Goal: Information Seeking & Learning: Learn about a topic

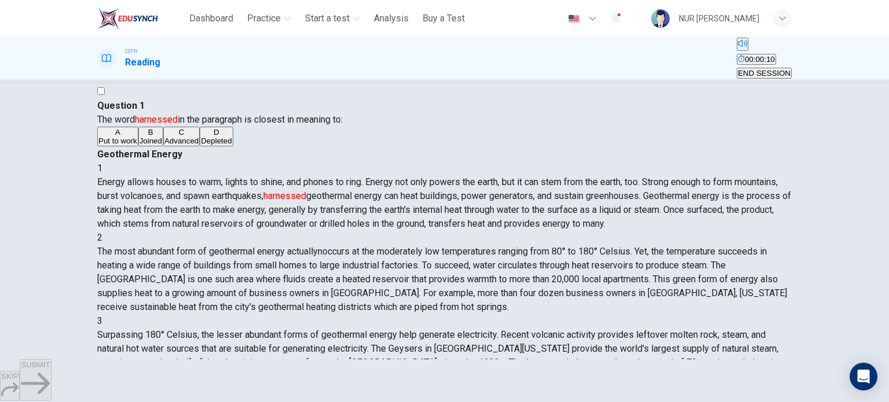
scroll to position [20, 0]
click at [138, 145] on button "A Put to work" at bounding box center [117, 135] width 41 height 20
click at [50, 369] on span "SUBMIT" at bounding box center [35, 365] width 29 height 9
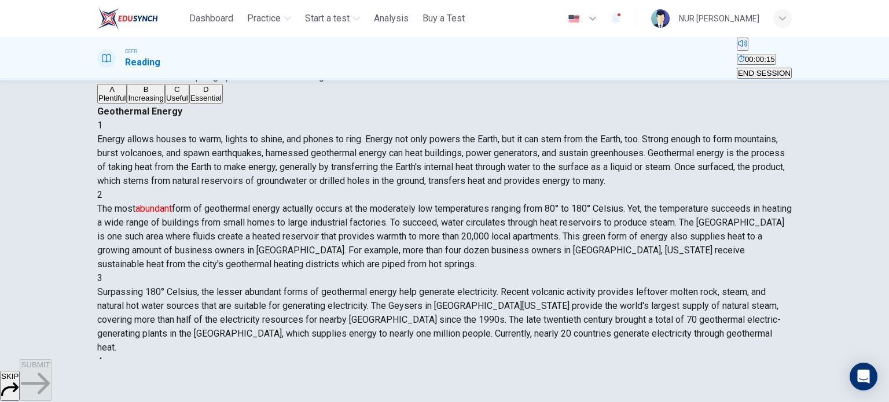
scroll to position [62, 0]
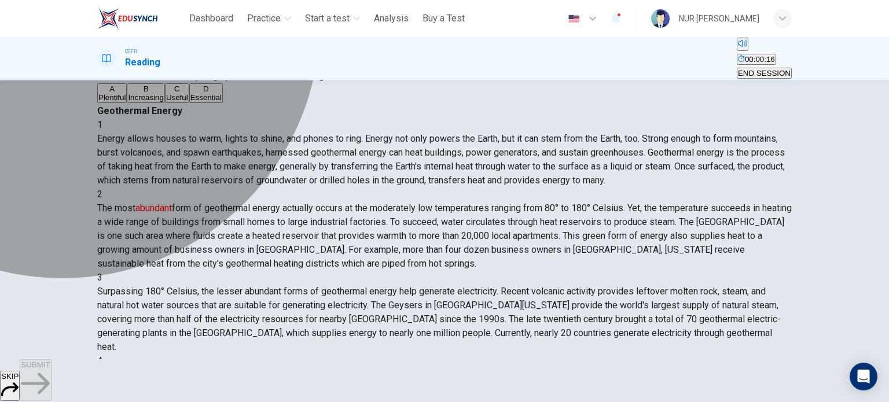
click at [127, 103] on button "A Plentiful" at bounding box center [112, 93] width 30 height 20
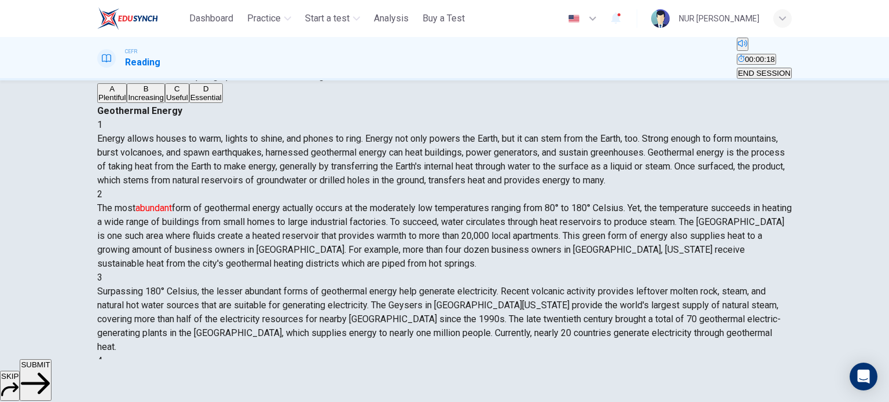
click at [50, 369] on span "SUBMIT" at bounding box center [35, 365] width 29 height 9
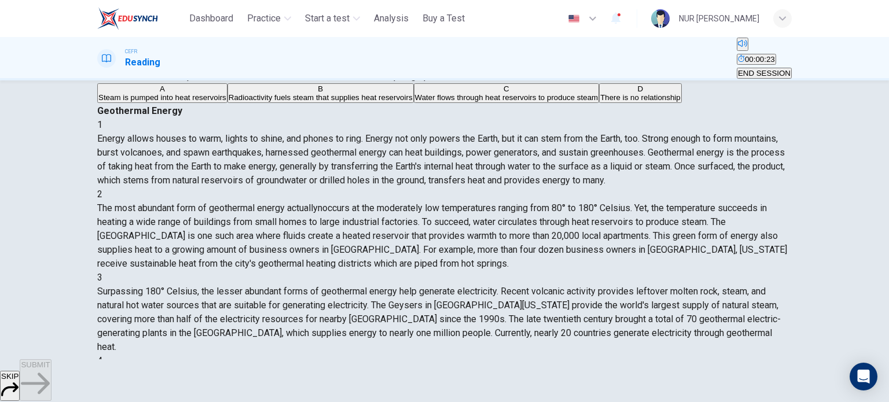
scroll to position [60, 0]
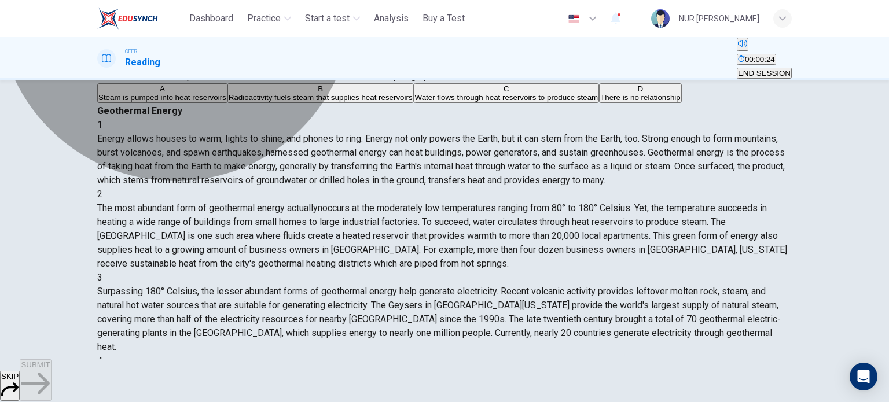
click at [414, 103] on button "C Water flows through heat reservoirs to produce steam" at bounding box center [507, 93] width 186 height 20
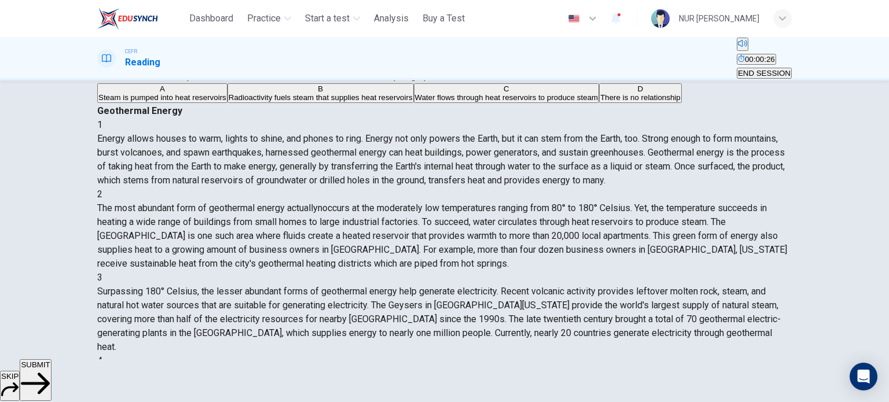
click at [50, 369] on span "SUBMIT" at bounding box center [35, 365] width 29 height 9
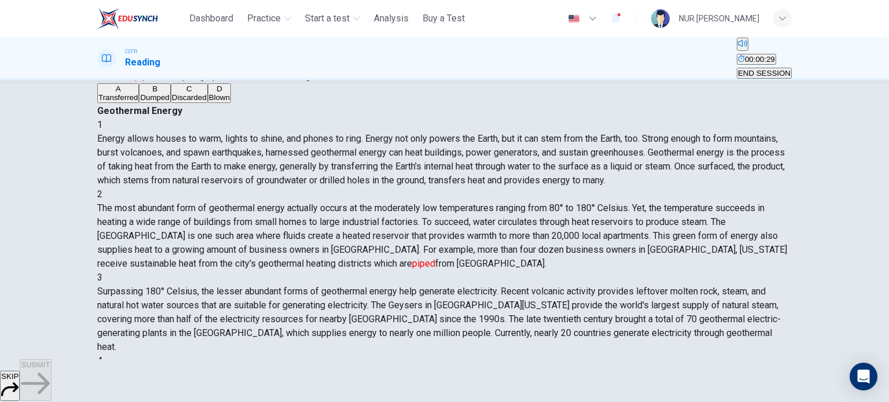
click at [139, 103] on button "A Transferred" at bounding box center [118, 93] width 42 height 20
click at [50, 369] on span "SUBMIT" at bounding box center [35, 365] width 29 height 9
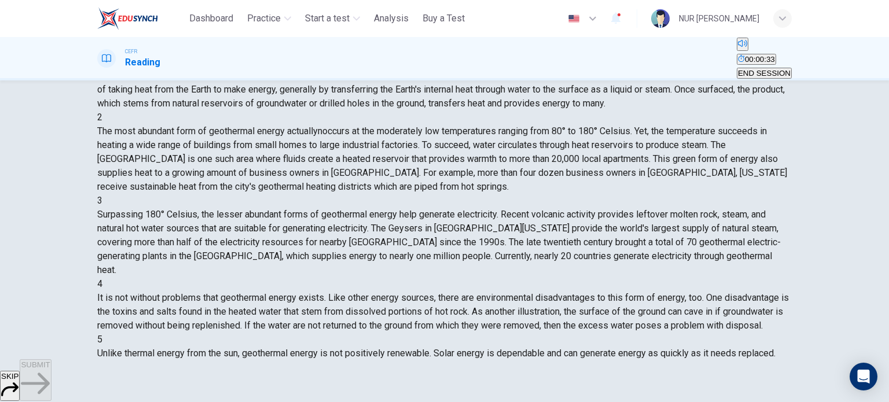
scroll to position [128, 0]
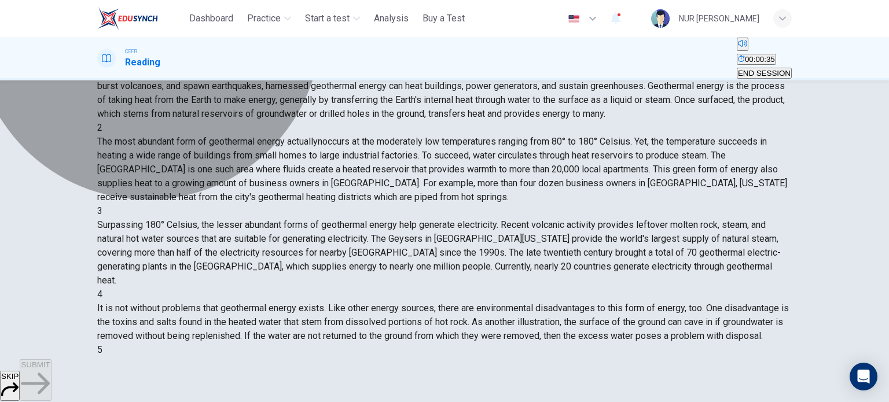
click at [454, 36] on button "C It is used to generate electricity" at bounding box center [508, 27] width 109 height 20
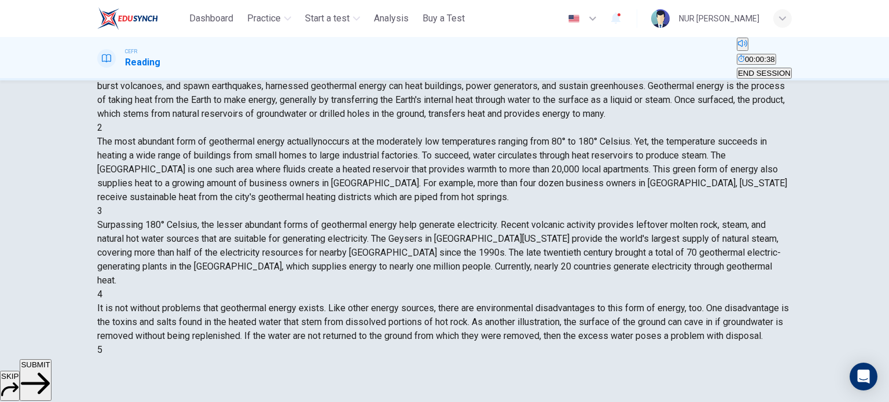
click at [51, 365] on button "SUBMIT" at bounding box center [35, 380] width 31 height 42
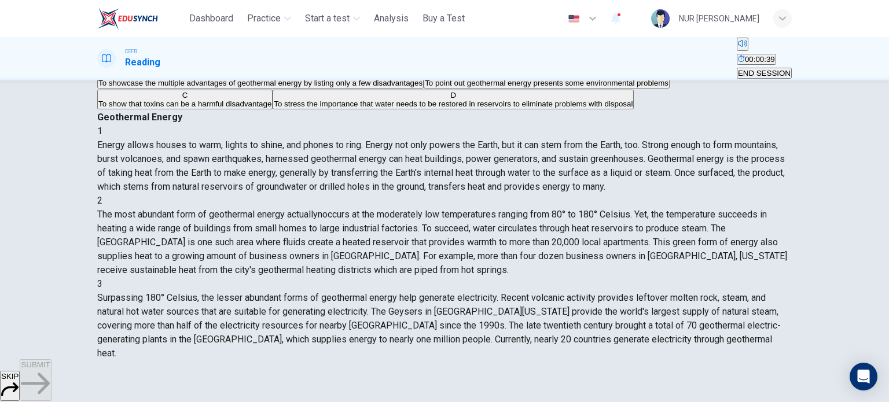
scroll to position [76, 0]
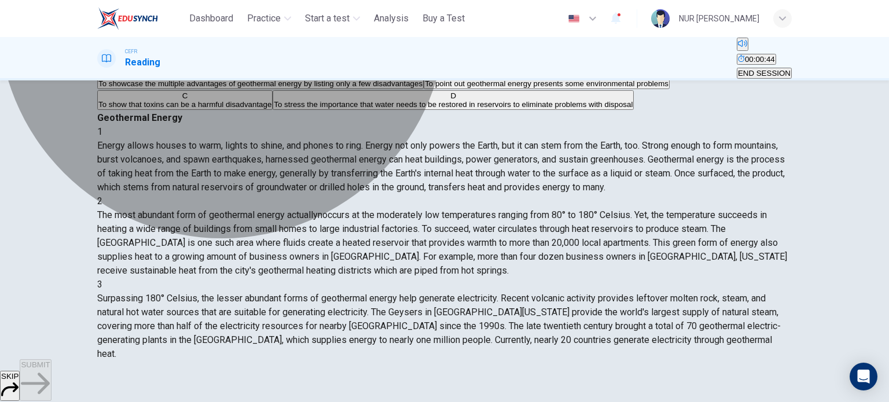
click at [425, 88] on span "To point out geothermal energy presents some environmental problems" at bounding box center [547, 83] width 244 height 9
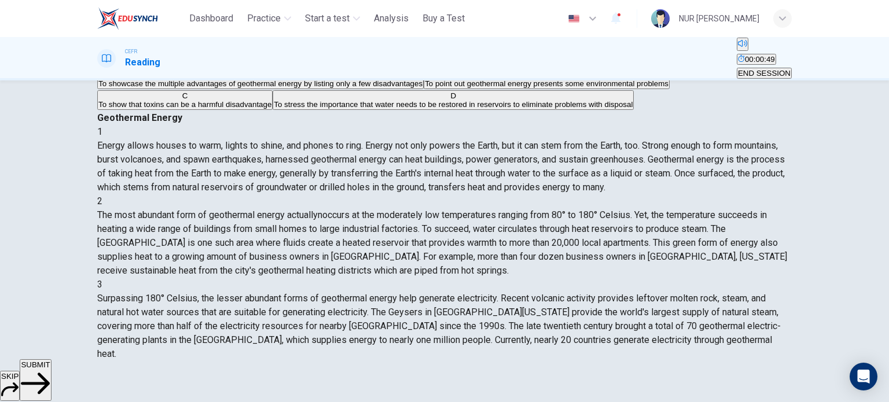
click at [50, 369] on span "SUBMIT" at bounding box center [35, 365] width 29 height 9
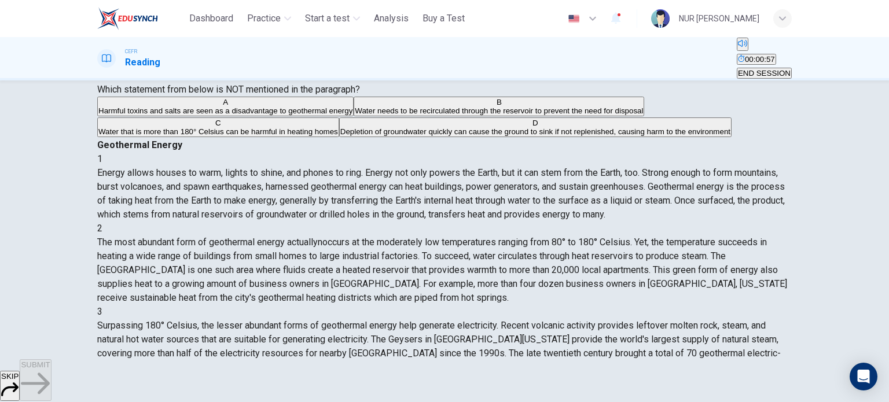
scroll to position [50, 0]
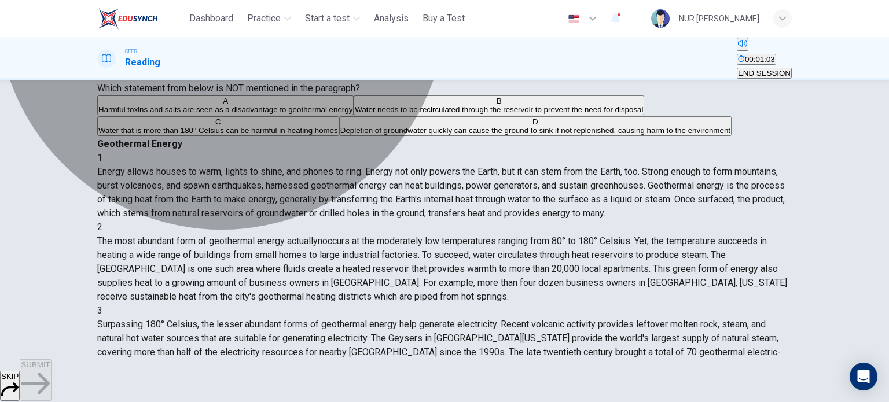
click at [335, 135] on span "Water that is more than 180° Celsius can be harmful in heating homes" at bounding box center [218, 130] width 240 height 9
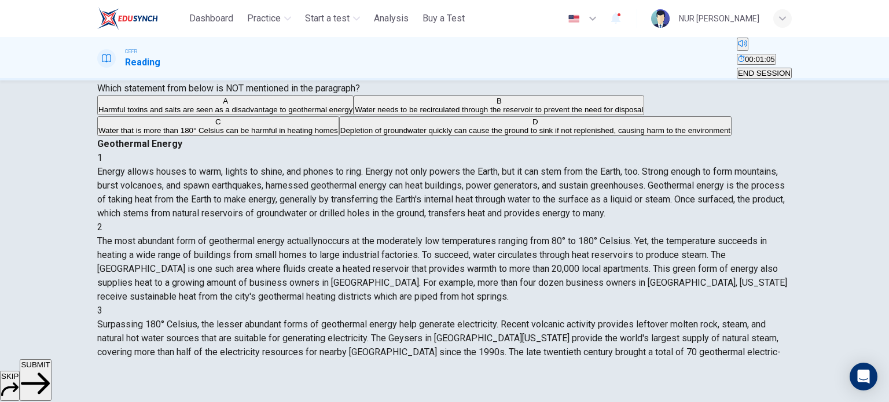
click at [51, 384] on button "SUBMIT" at bounding box center [35, 380] width 31 height 42
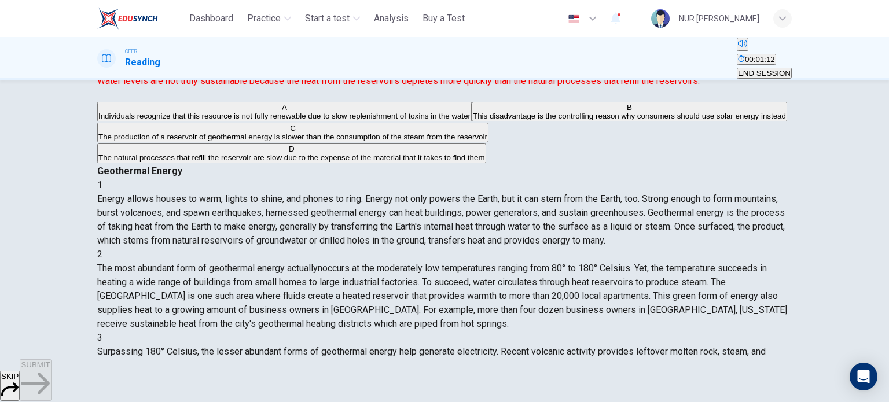
scroll to position [104, 0]
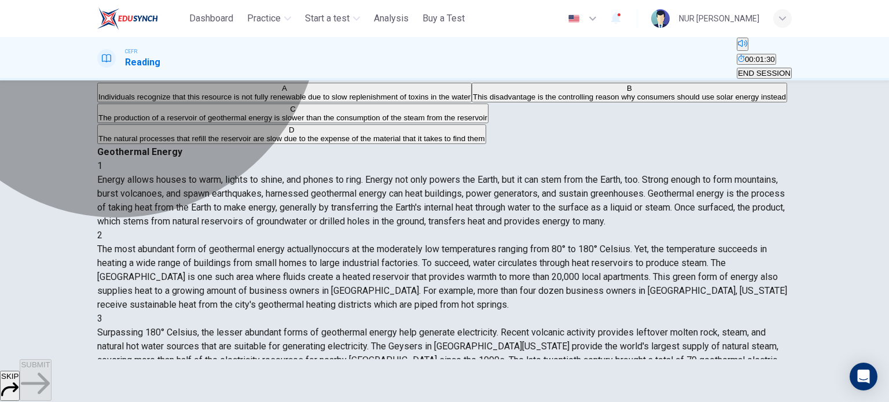
click at [230, 143] on span "The natural processes that refill the reservoir are slow due to the expense of …" at bounding box center [291, 138] width 387 height 9
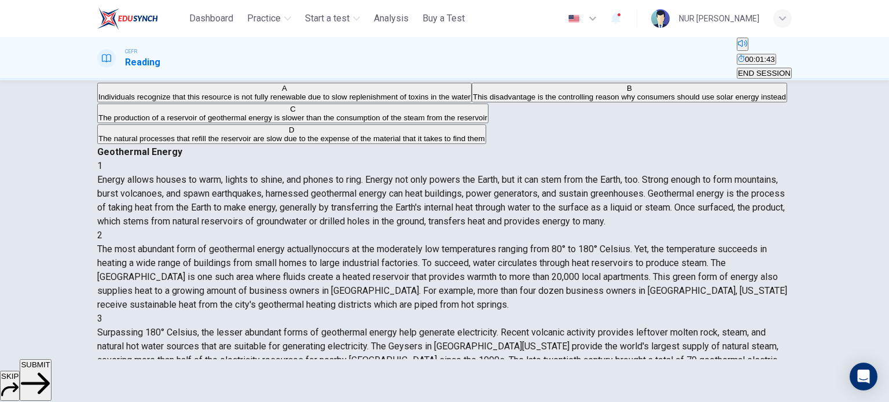
click at [50, 369] on span "SUBMIT" at bounding box center [35, 365] width 29 height 9
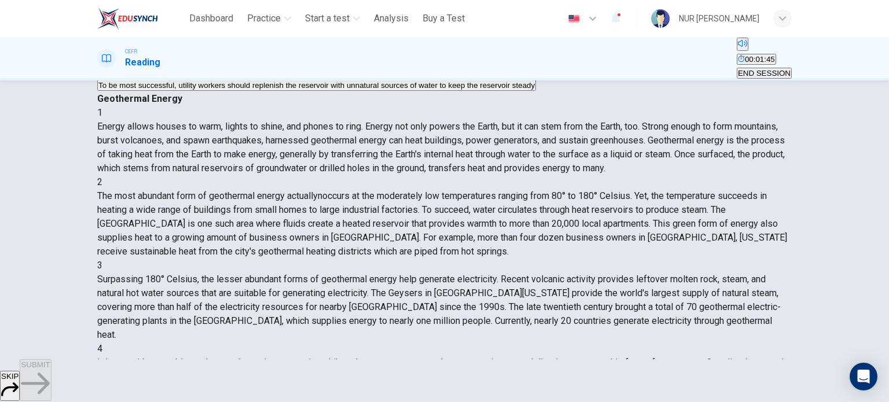
scroll to position [117, 0]
click at [401, 47] on span "Solar energy is the better choice of thermal energy because it is more renewable" at bounding box center [538, 42] width 275 height 9
click at [50, 369] on span "SUBMIT" at bounding box center [35, 365] width 29 height 9
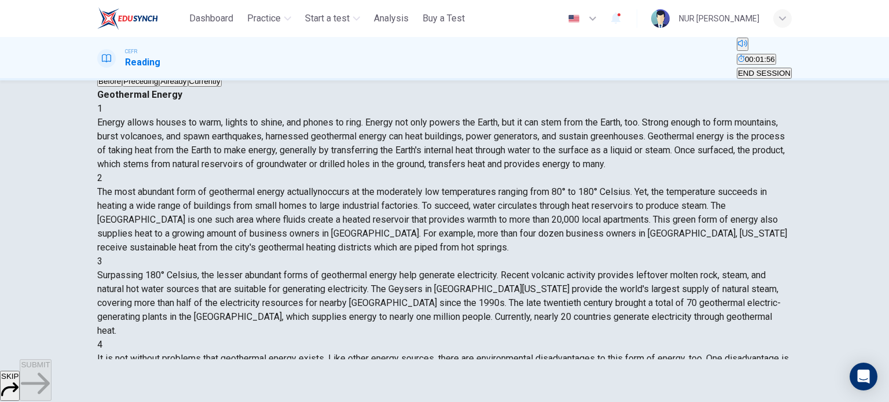
scroll to position [78, 0]
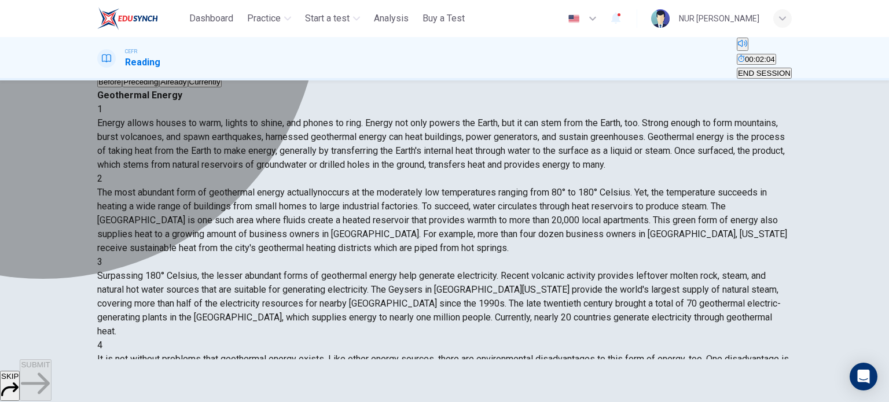
click at [188, 87] on button "D Currently" at bounding box center [205, 78] width 34 height 20
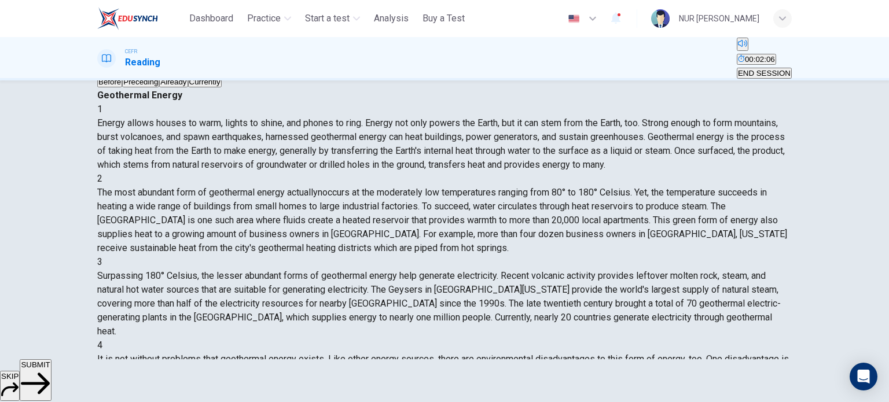
scroll to position [124, 0]
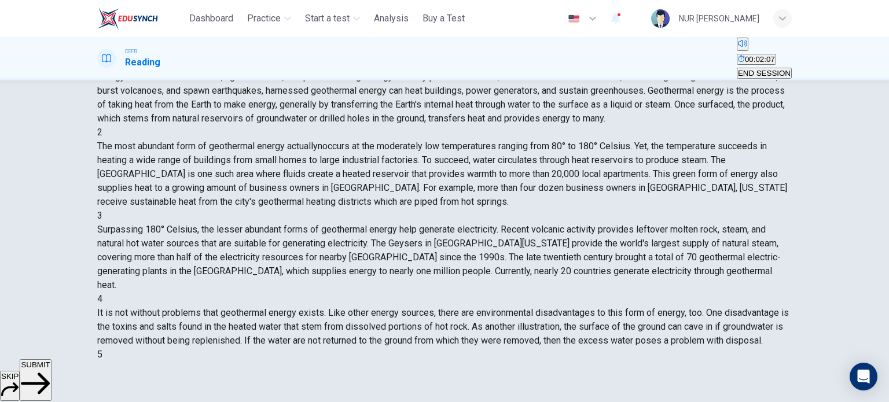
click at [50, 375] on icon "button" at bounding box center [35, 383] width 29 height 29
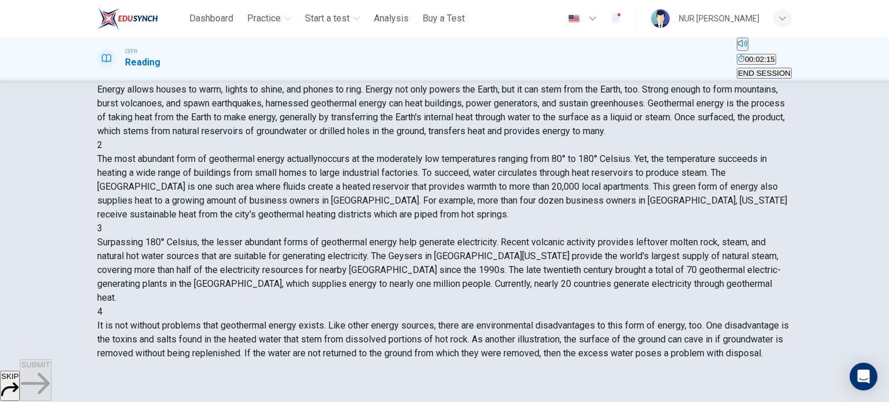
scroll to position [111, 0]
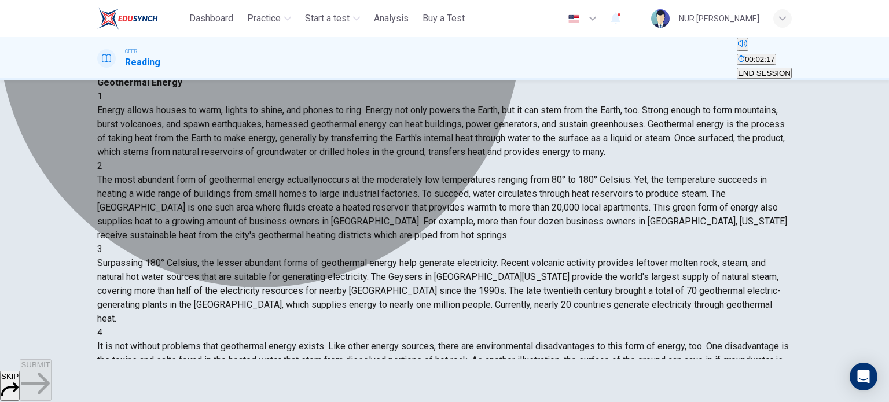
click at [447, 53] on span "Unlike solar energy, geothermal energy is considered to be more renewable" at bounding box center [576, 48] width 259 height 9
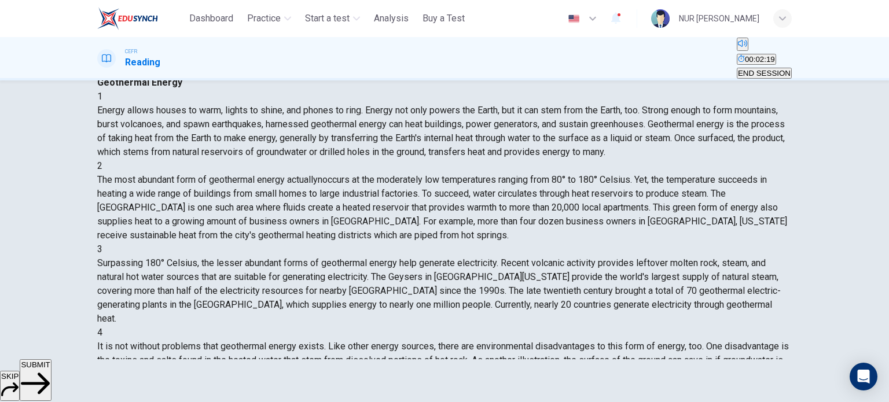
click at [50, 369] on span "SUBMIT" at bounding box center [35, 365] width 29 height 9
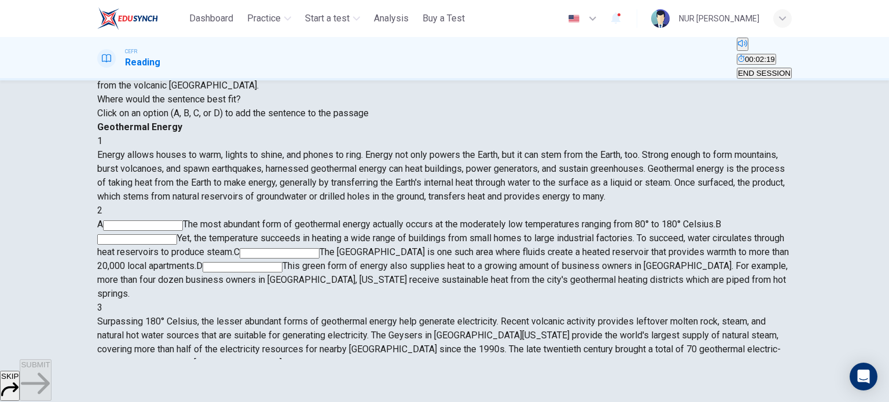
scroll to position [86, 0]
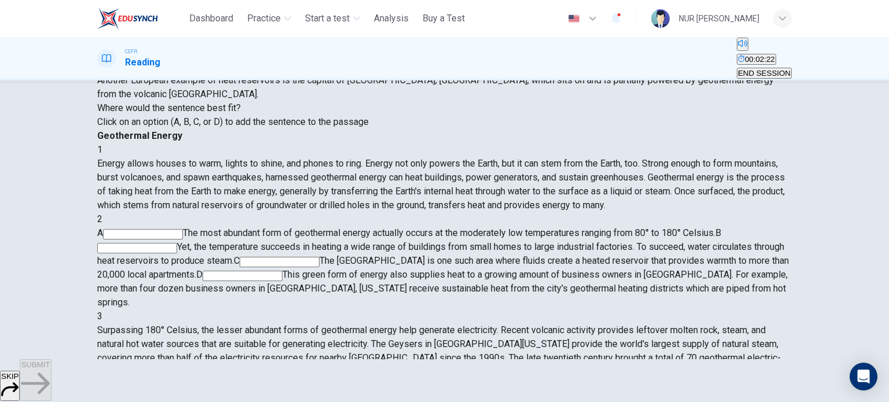
click at [282, 271] on input at bounding box center [243, 276] width 80 height 10
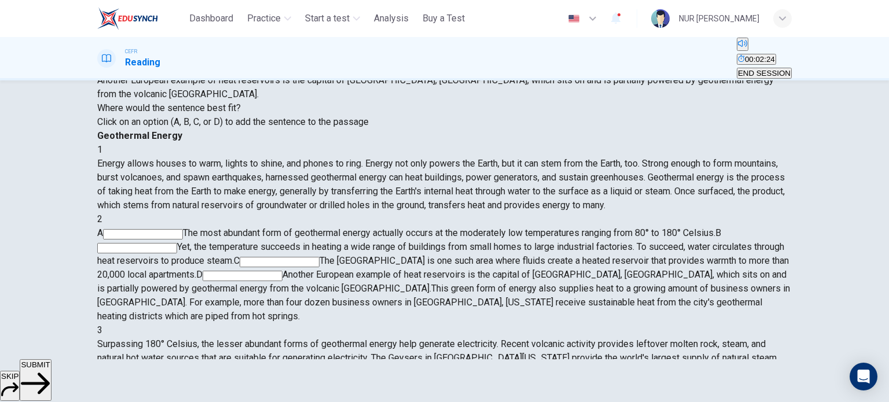
click at [50, 369] on span "SUBMIT" at bounding box center [35, 365] width 29 height 9
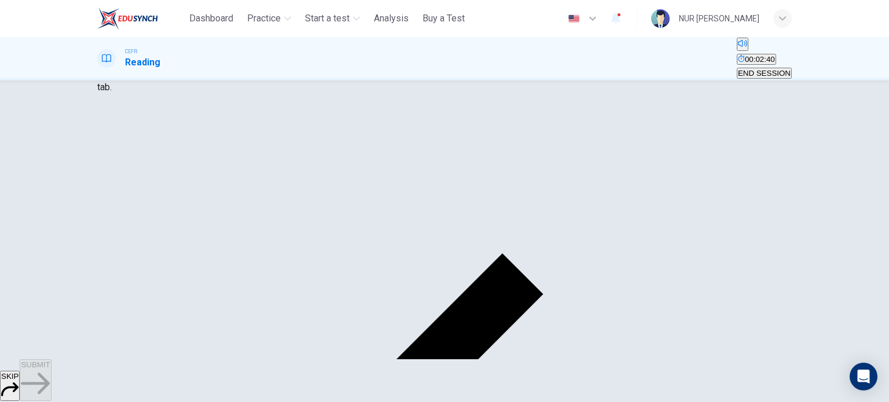
scroll to position [0, 0]
drag, startPoint x: 206, startPoint y: 177, endPoint x: 370, endPoint y: 168, distance: 164.0
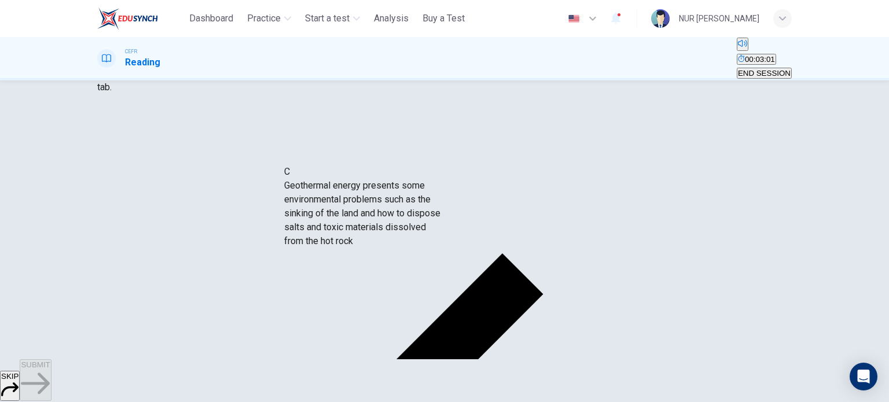
drag, startPoint x: 227, startPoint y: 199, endPoint x: 414, endPoint y: 232, distance: 190.5
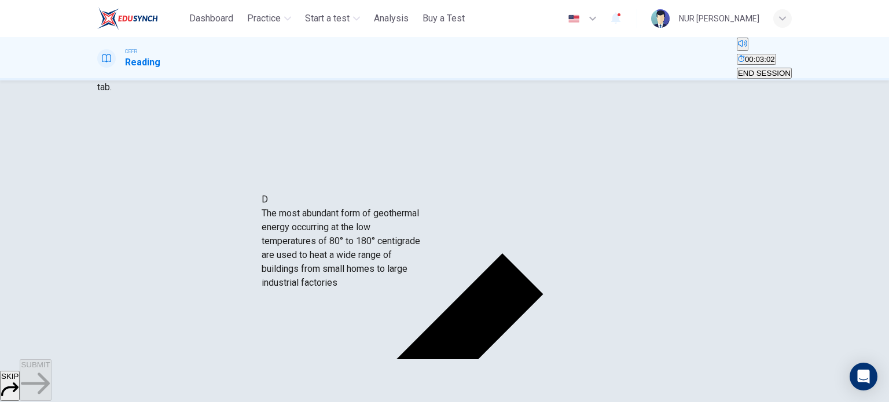
drag, startPoint x: 221, startPoint y: 198, endPoint x: 439, endPoint y: 288, distance: 236.7
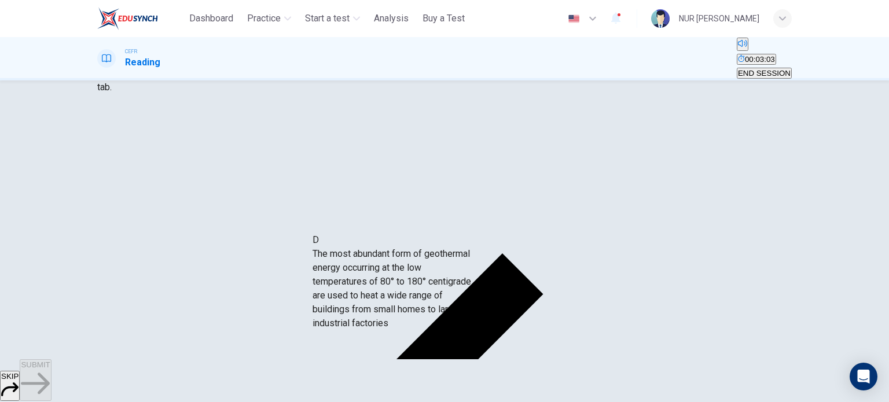
scroll to position [0, 0]
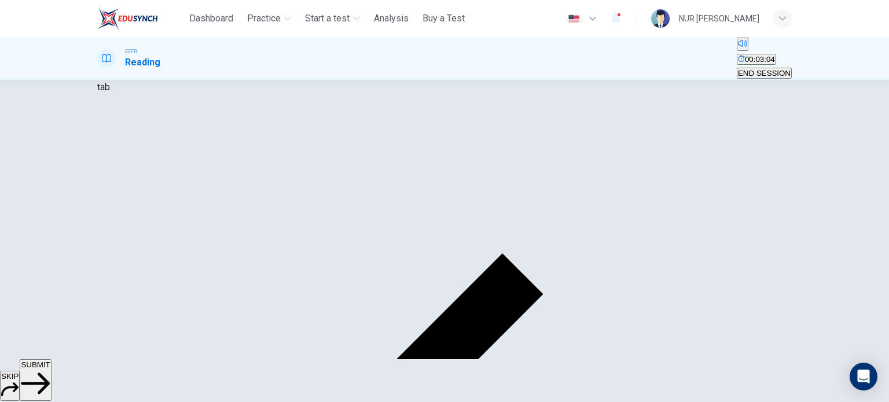
click at [51, 370] on button "SUBMIT" at bounding box center [35, 380] width 31 height 42
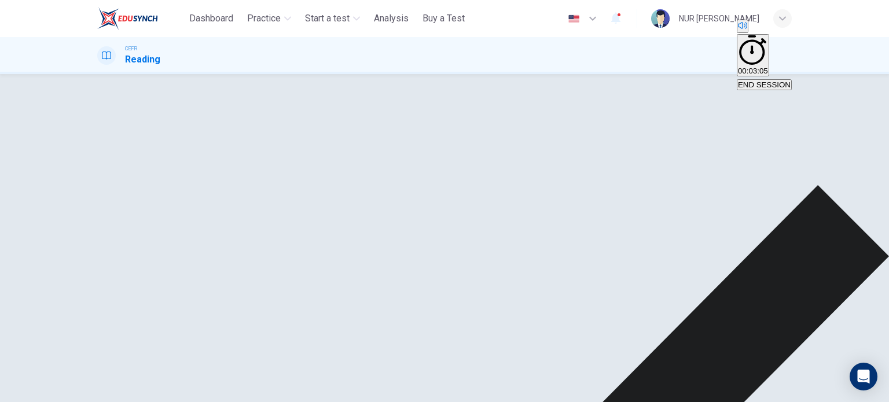
scroll to position [106, 0]
click at [763, 80] on span "END SESSION" at bounding box center [764, 84] width 53 height 9
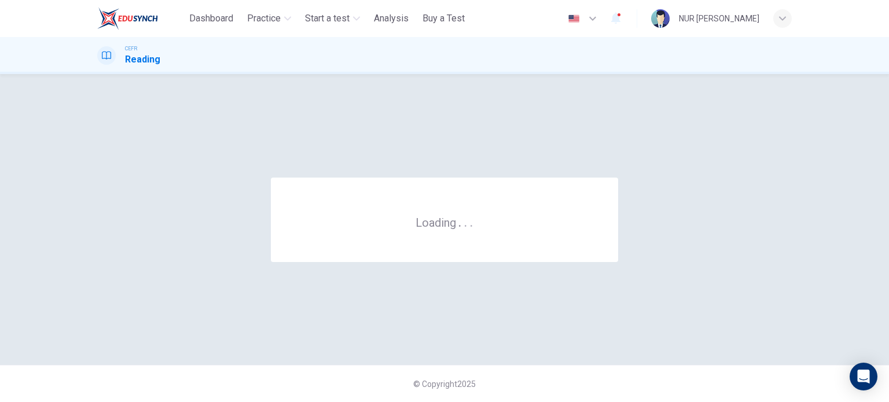
scroll to position [0, 0]
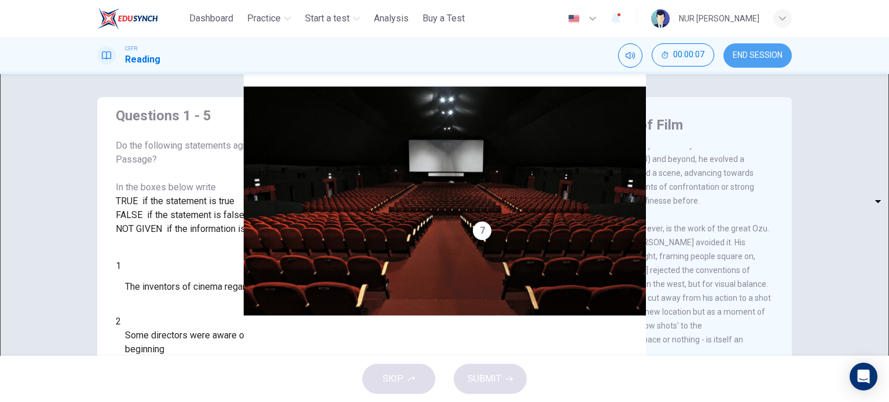
click at [779, 51] on span "END SESSION" at bounding box center [758, 55] width 50 height 9
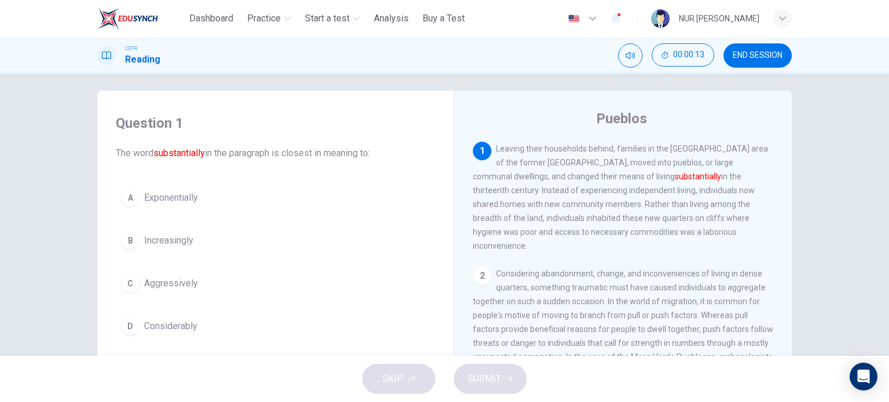
scroll to position [7, 0]
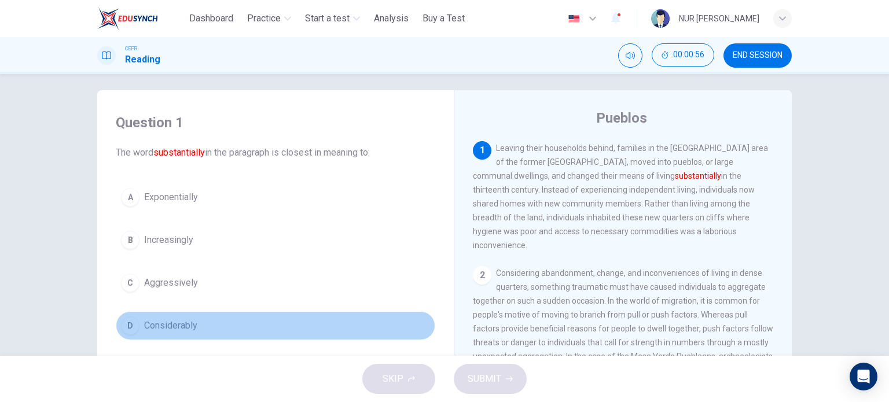
click at [162, 326] on span "Considerably" at bounding box center [170, 326] width 53 height 14
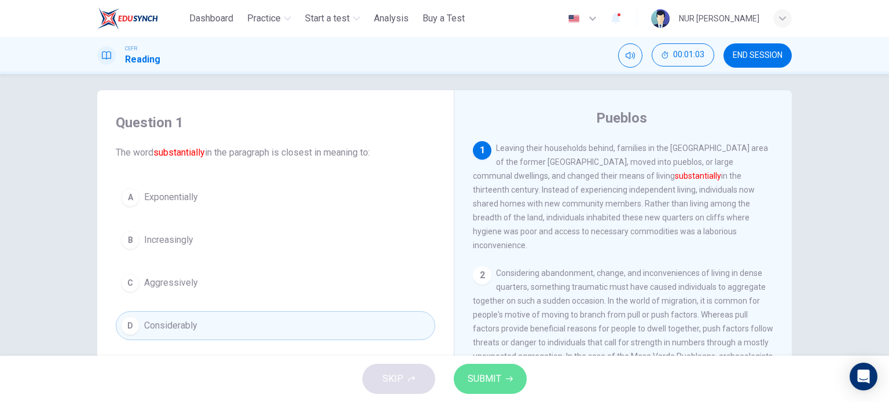
click at [497, 370] on button "SUBMIT" at bounding box center [490, 379] width 73 height 30
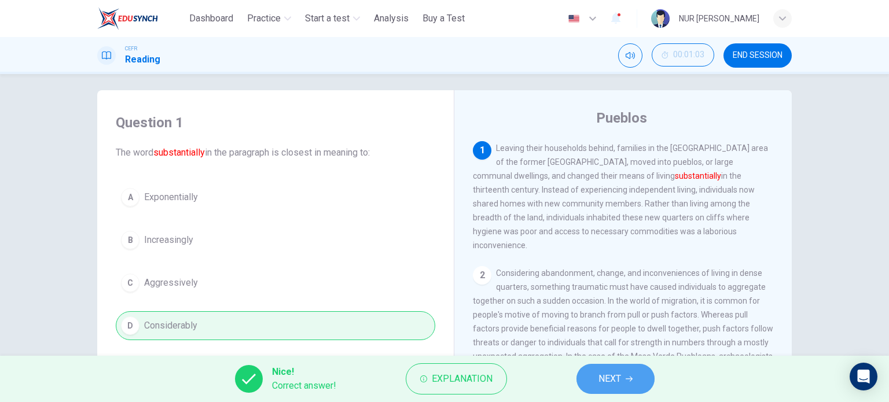
click at [608, 381] on span "NEXT" at bounding box center [609, 379] width 23 height 16
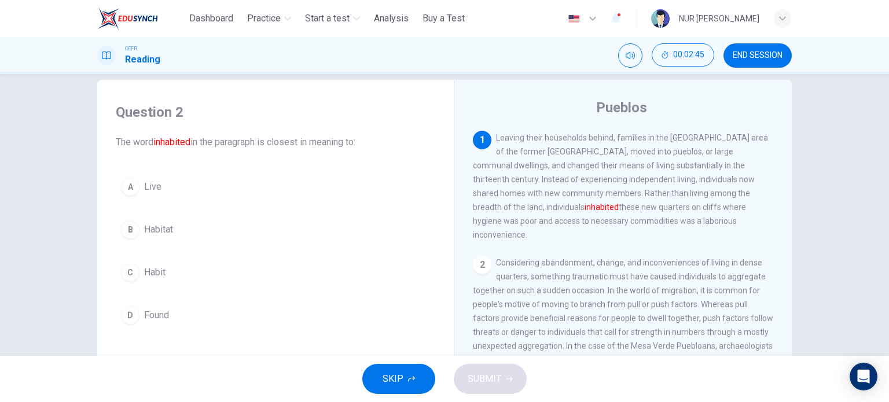
scroll to position [25, 0]
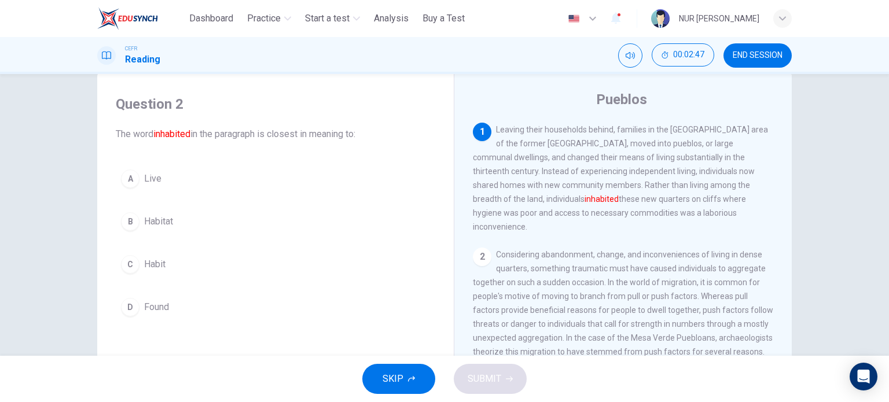
click at [160, 183] on button "A Live" at bounding box center [275, 178] width 319 height 29
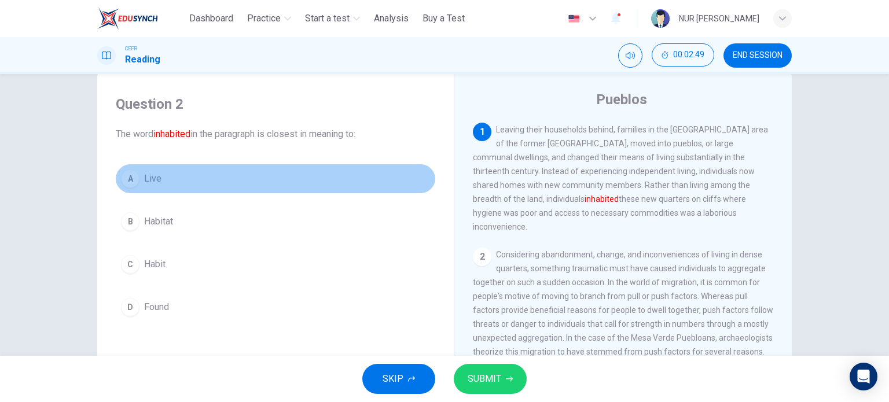
click at [160, 183] on button "A Live" at bounding box center [275, 178] width 319 height 29
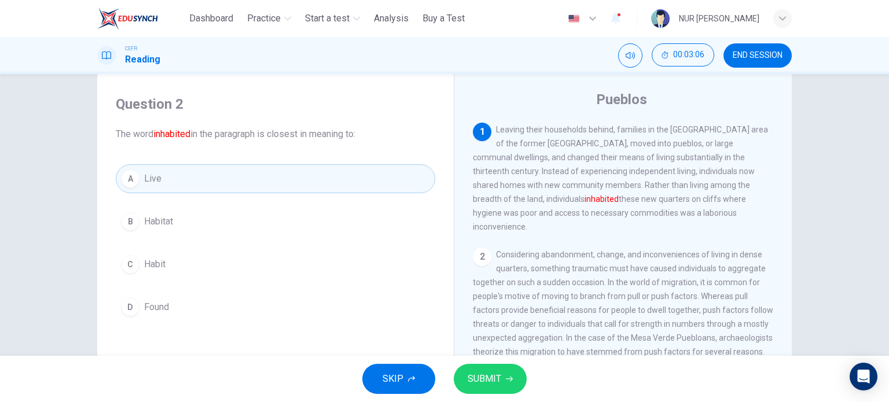
click at [157, 290] on div "A Live B Habitat C Habit D Found" at bounding box center [275, 242] width 319 height 157
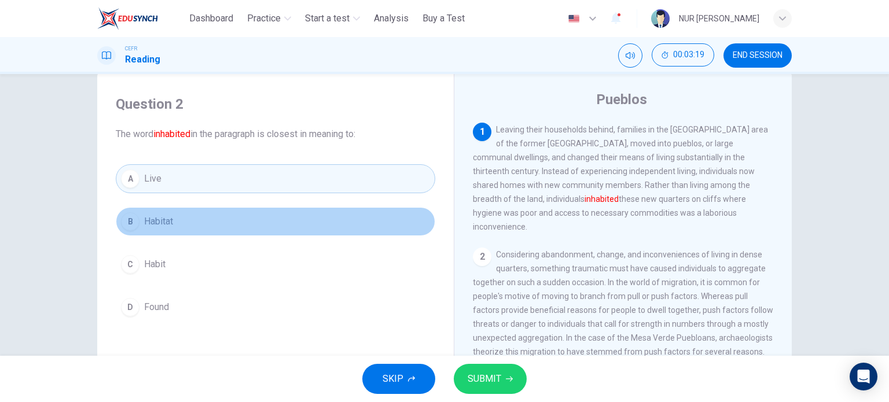
click at [146, 222] on span "Habitat" at bounding box center [158, 222] width 29 height 14
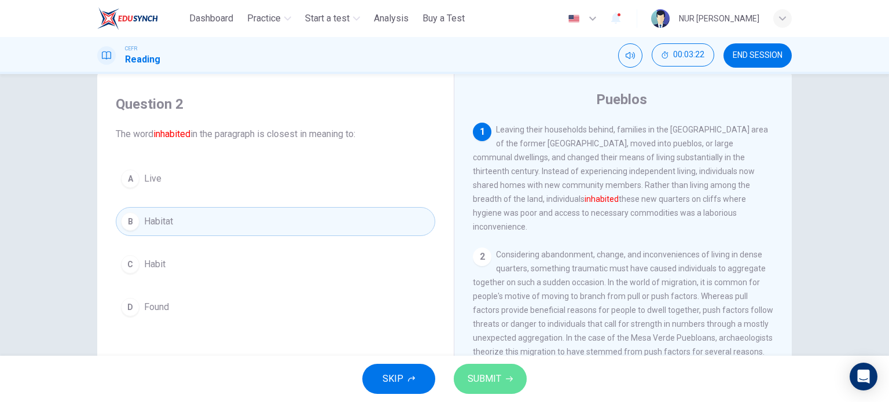
click at [498, 377] on span "SUBMIT" at bounding box center [485, 379] width 34 height 16
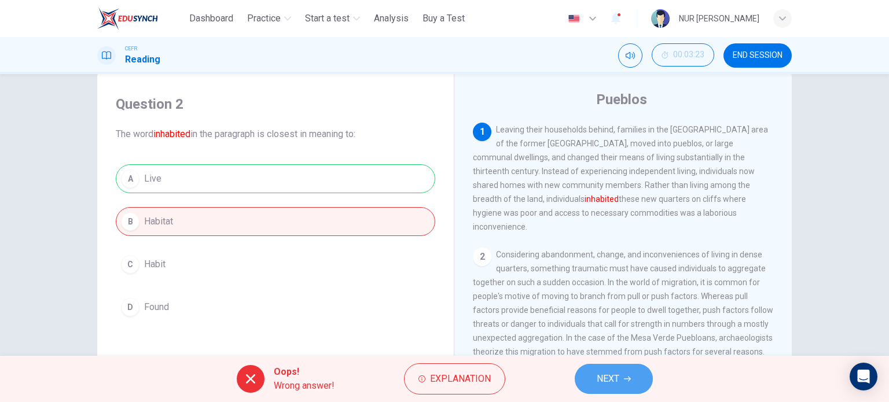
click at [612, 372] on span "NEXT" at bounding box center [608, 379] width 23 height 16
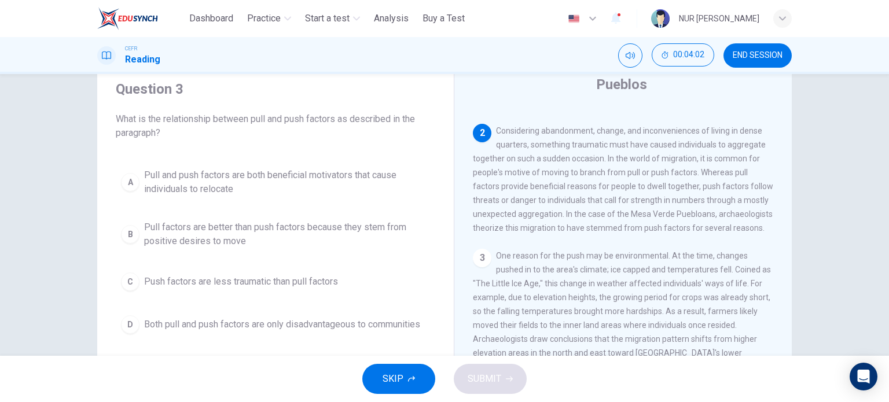
scroll to position [41, 0]
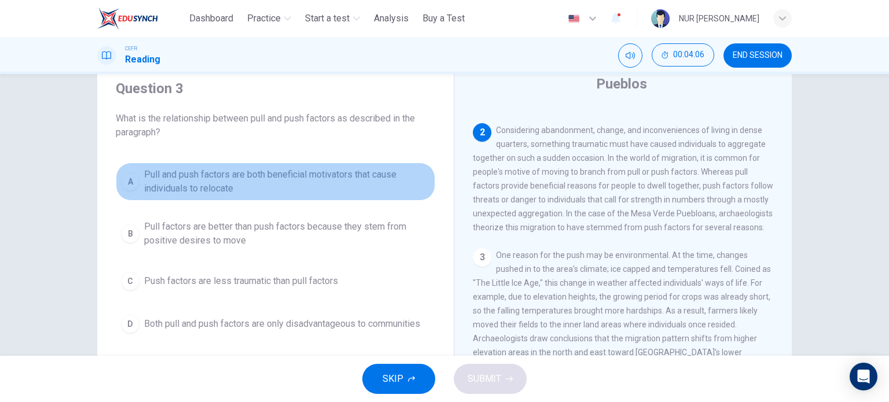
click at [363, 189] on span "Pull and push factors are both beneficial motivators that cause individuals to …" at bounding box center [287, 182] width 286 height 28
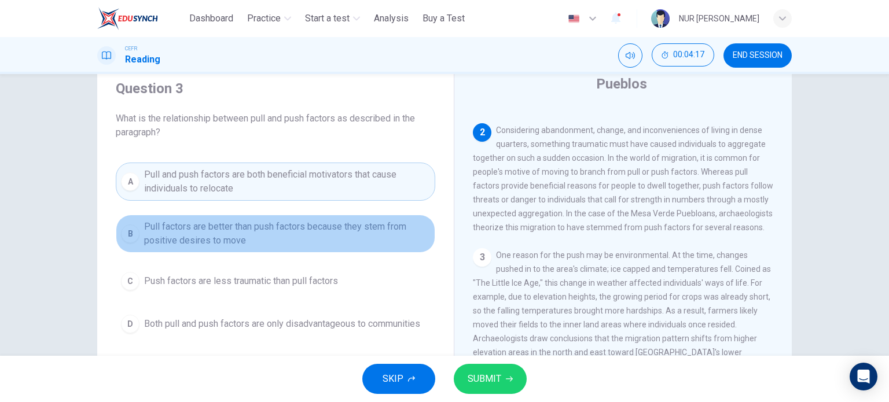
click at [378, 231] on span "Pull factors are better than push factors because they stem from positive desir…" at bounding box center [287, 234] width 286 height 28
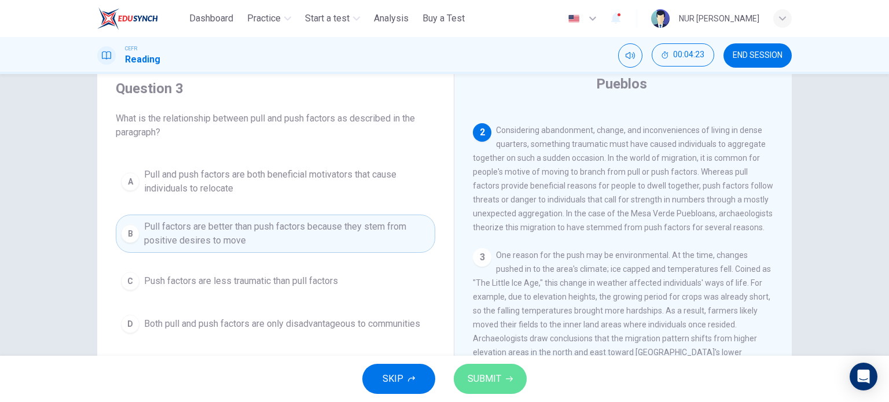
click at [477, 366] on button "SUBMIT" at bounding box center [490, 379] width 73 height 30
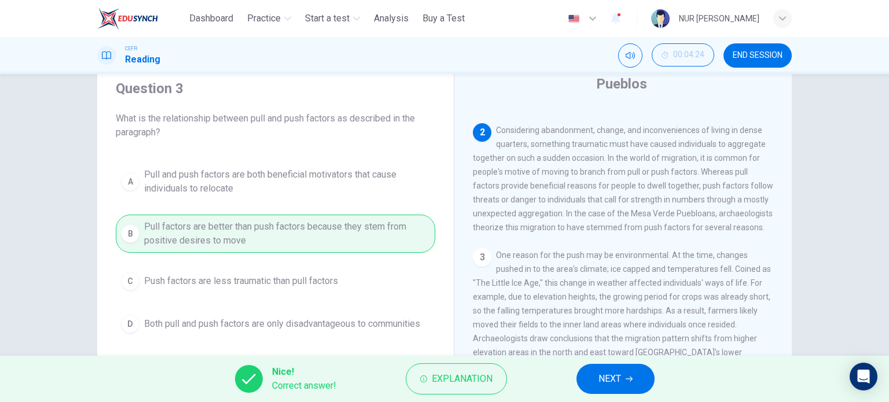
click at [585, 382] on button "NEXT" at bounding box center [615, 379] width 78 height 30
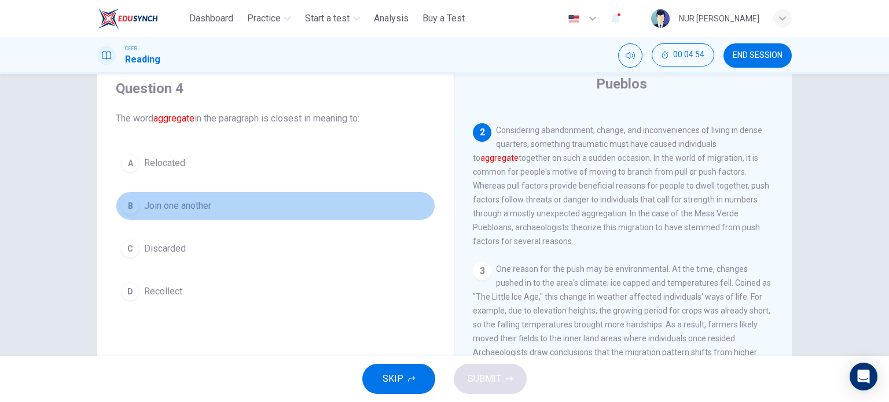
click at [212, 201] on button "B Join one another" at bounding box center [275, 206] width 319 height 29
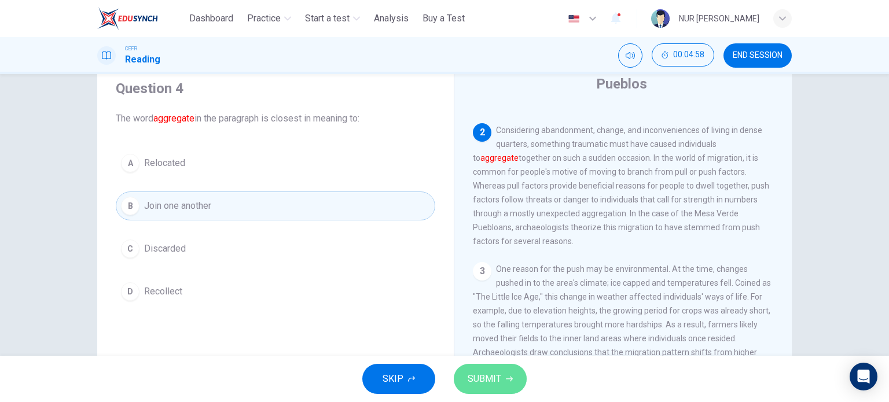
click at [495, 371] on span "SUBMIT" at bounding box center [485, 379] width 34 height 16
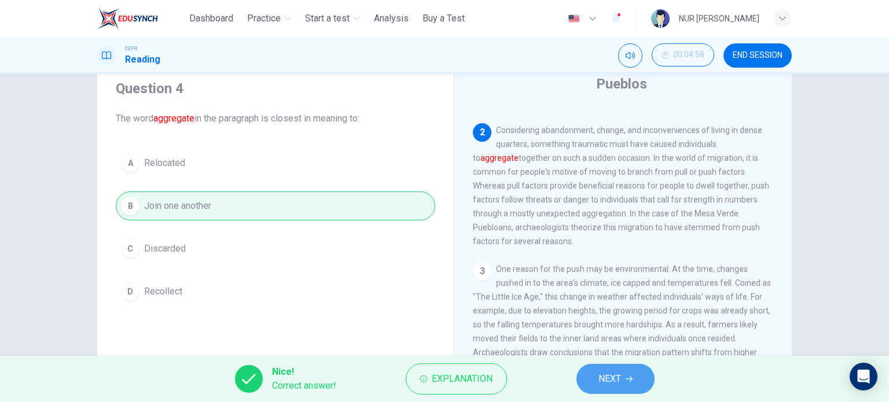
click at [618, 379] on span "NEXT" at bounding box center [609, 379] width 23 height 16
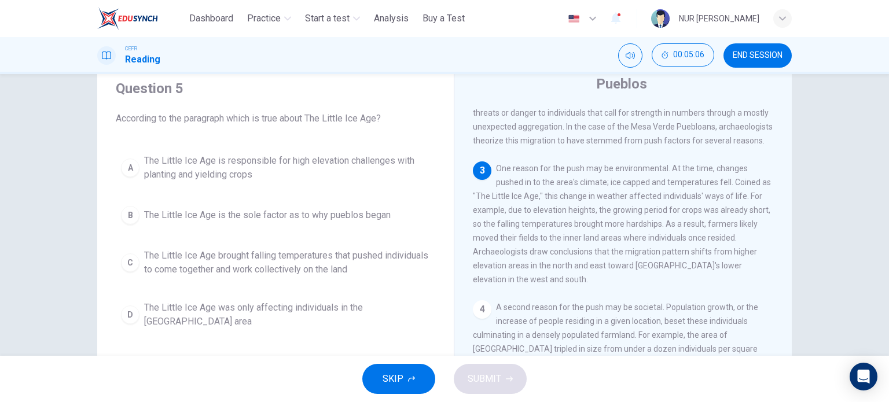
scroll to position [43, 0]
click at [326, 252] on span "The Little Ice Age brought falling temperatures that pushed individuals to come…" at bounding box center [287, 261] width 286 height 28
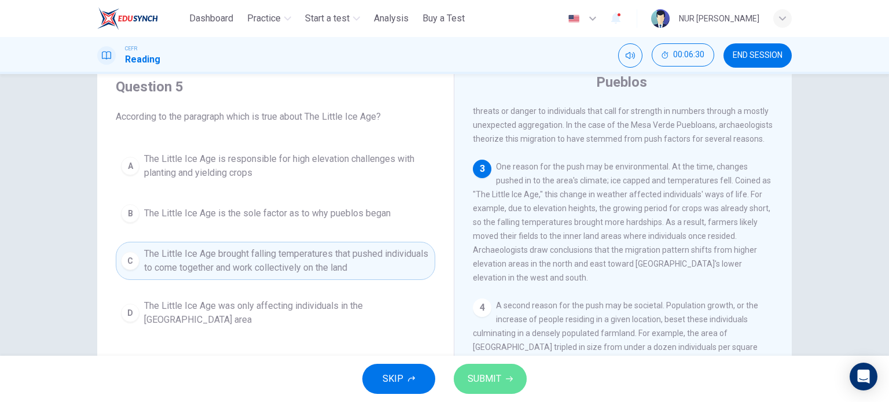
click at [484, 370] on button "SUBMIT" at bounding box center [490, 379] width 73 height 30
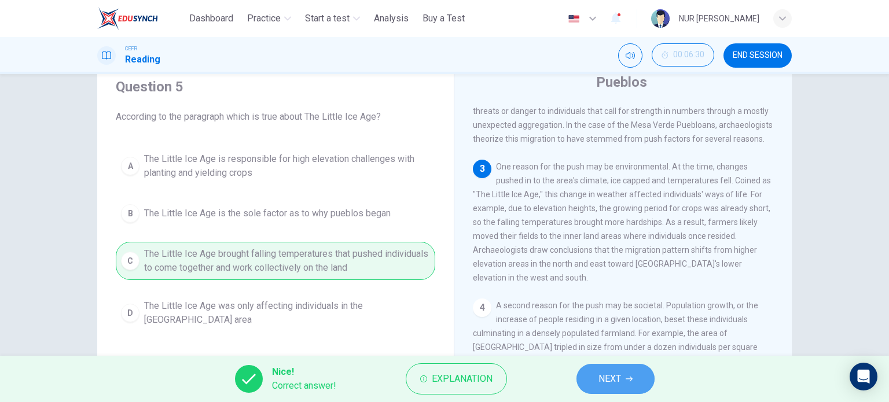
click at [600, 375] on span "NEXT" at bounding box center [609, 379] width 23 height 16
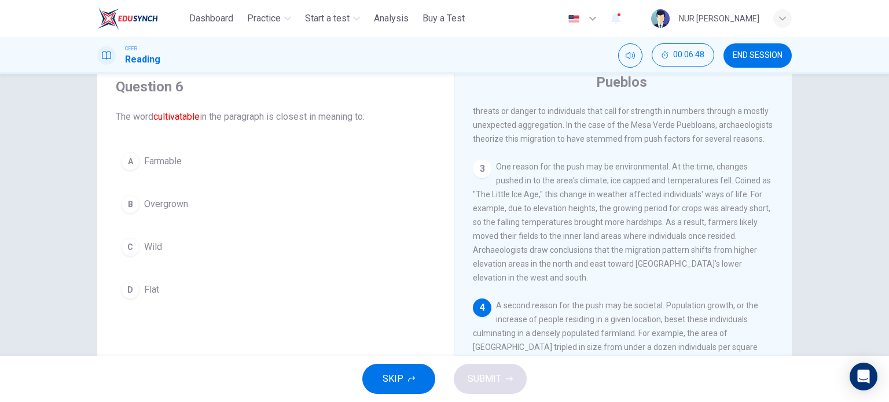
click at [167, 171] on button "A Farmable" at bounding box center [275, 161] width 319 height 29
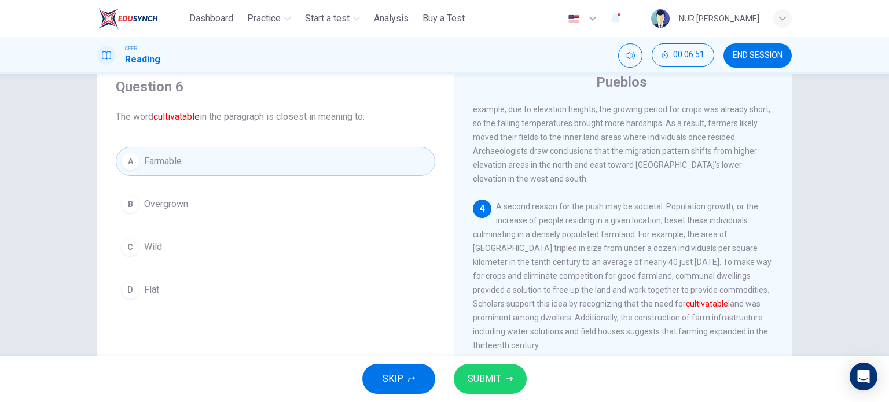
scroll to position [299, 0]
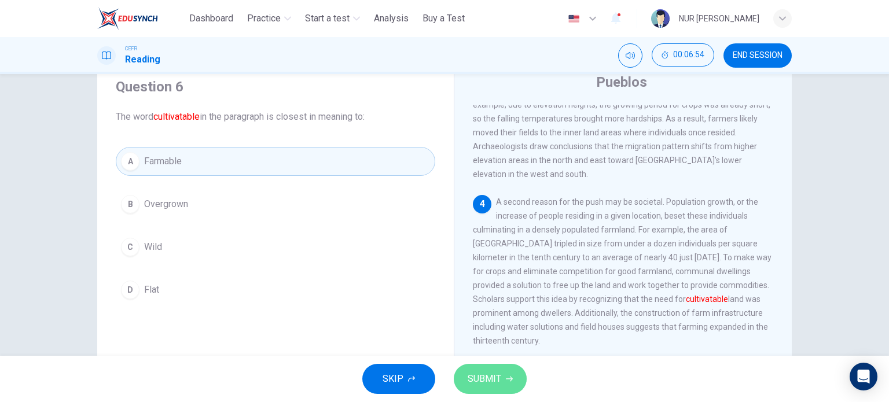
click at [498, 376] on span "SUBMIT" at bounding box center [485, 379] width 34 height 16
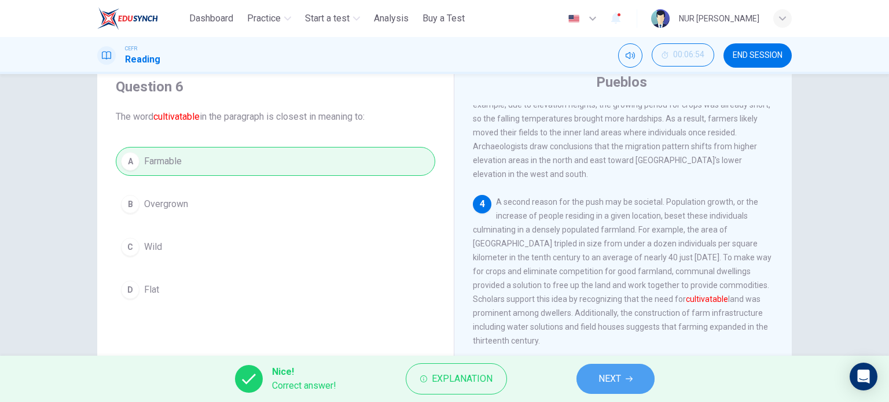
click at [588, 376] on button "NEXT" at bounding box center [615, 379] width 78 height 30
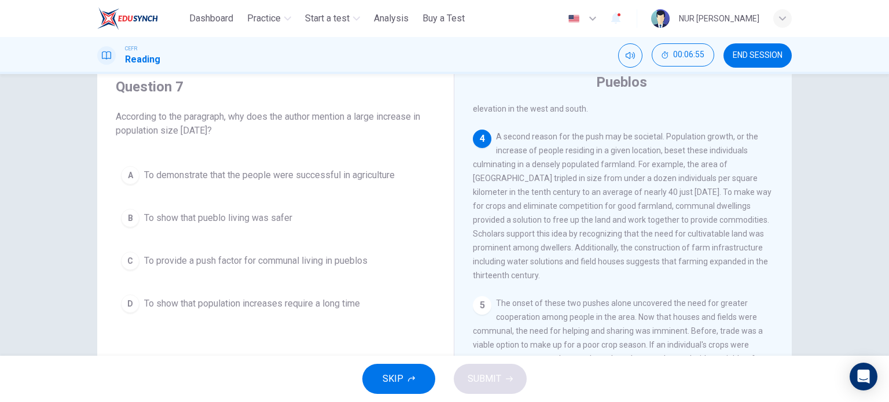
scroll to position [364, 0]
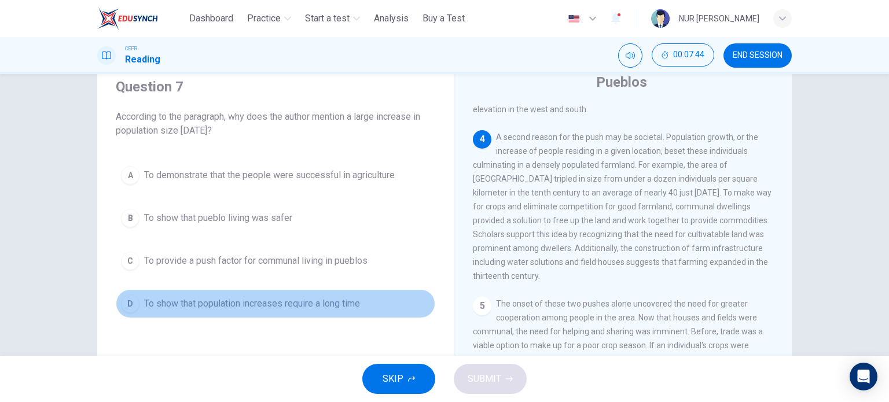
click at [254, 300] on span "To show that population increases require a long time" at bounding box center [252, 304] width 216 height 14
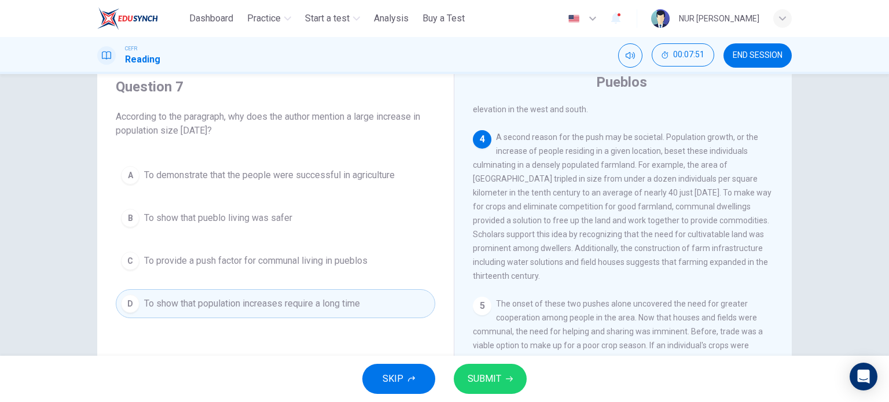
click at [501, 372] on button "SUBMIT" at bounding box center [490, 379] width 73 height 30
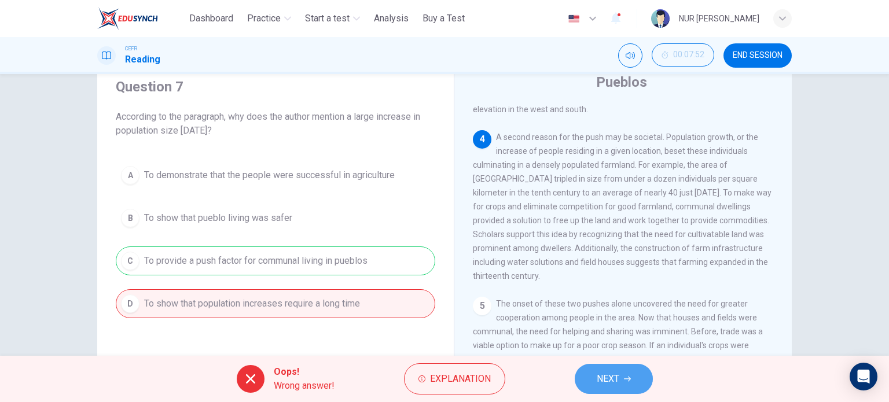
click at [601, 366] on button "NEXT" at bounding box center [614, 379] width 78 height 30
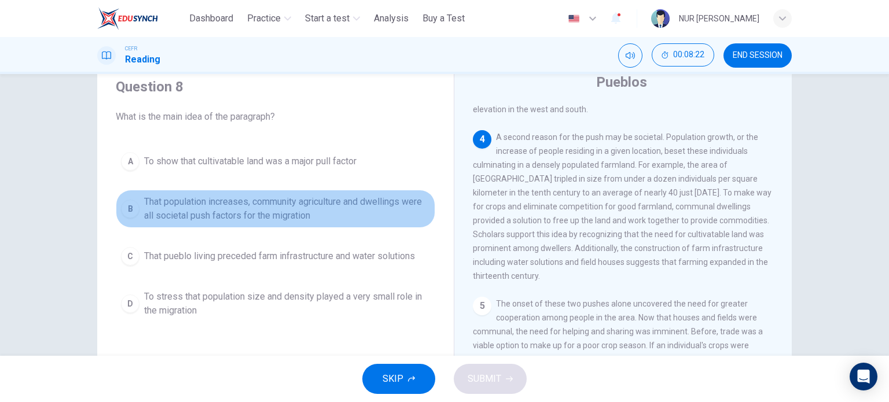
click at [248, 222] on span "That population increases, community agriculture and dwellings were all societa…" at bounding box center [287, 209] width 286 height 28
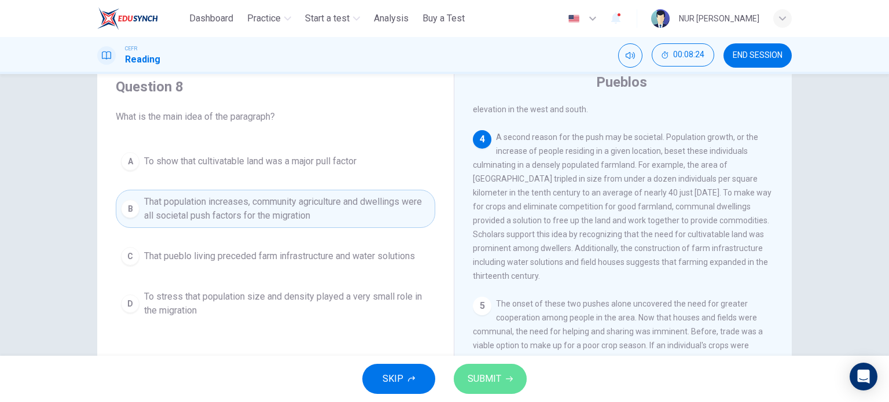
click at [469, 368] on button "SUBMIT" at bounding box center [490, 379] width 73 height 30
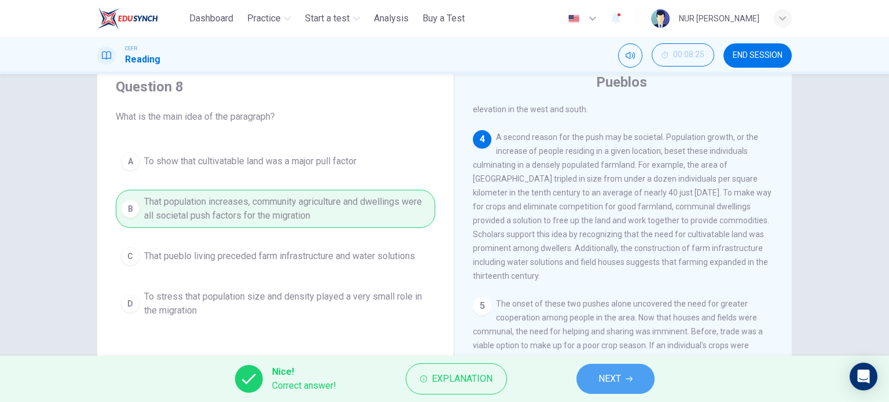
click at [611, 371] on span "NEXT" at bounding box center [609, 379] width 23 height 16
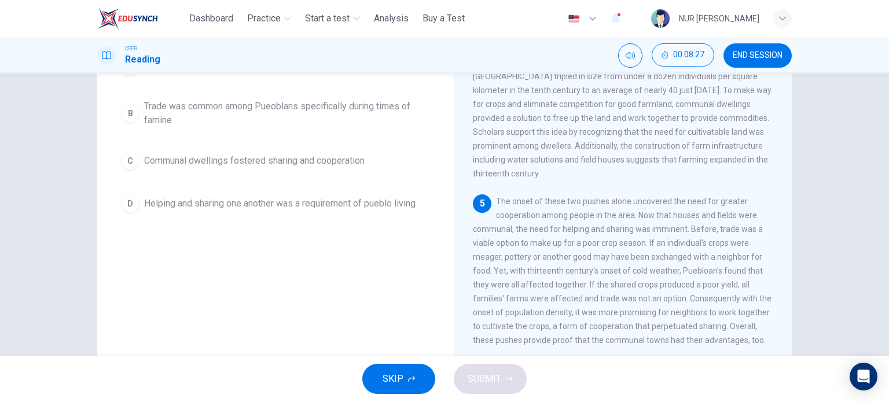
scroll to position [134, 0]
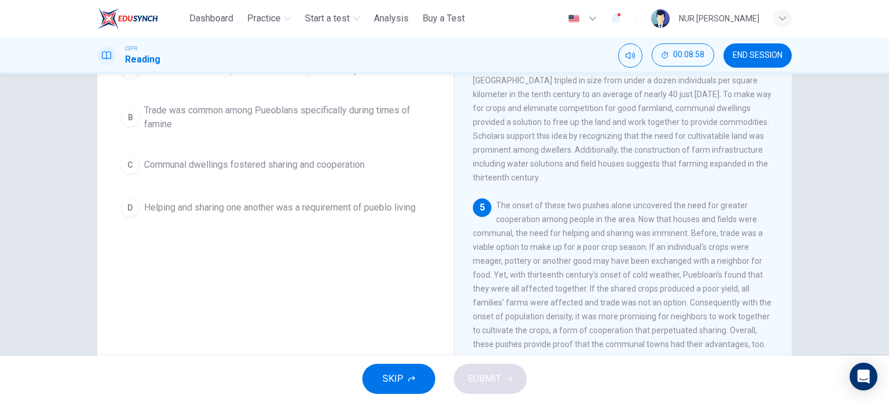
drag, startPoint x: 381, startPoint y: 331, endPoint x: 376, endPoint y: 273, distance: 58.1
click at [376, 273] on div "Question 9 Which statement from below is NOT mentioned In the paragraph? A Ther…" at bounding box center [275, 170] width 338 height 391
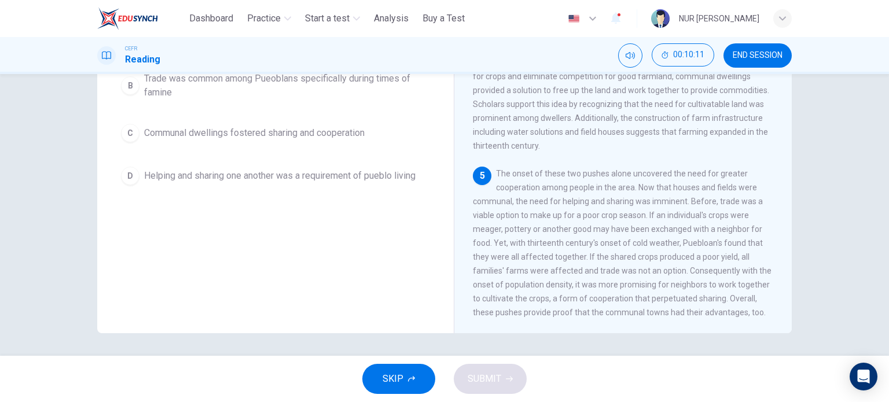
scroll to position [166, 0]
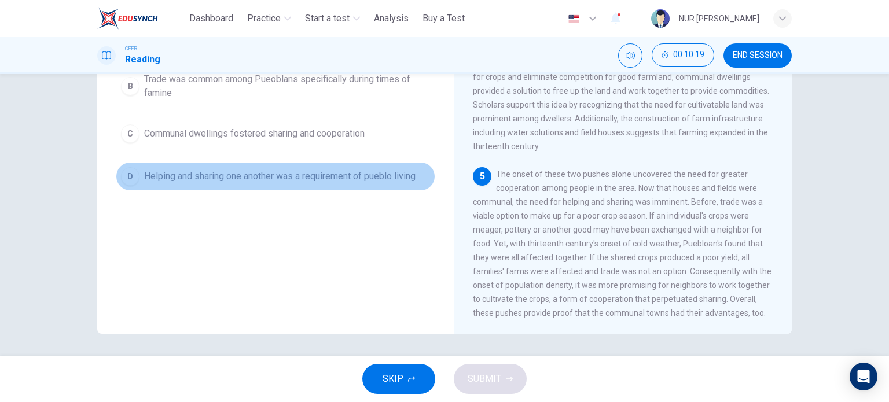
click at [259, 171] on span "Helping and sharing one another was a requirement of pueblo living" at bounding box center [279, 177] width 271 height 14
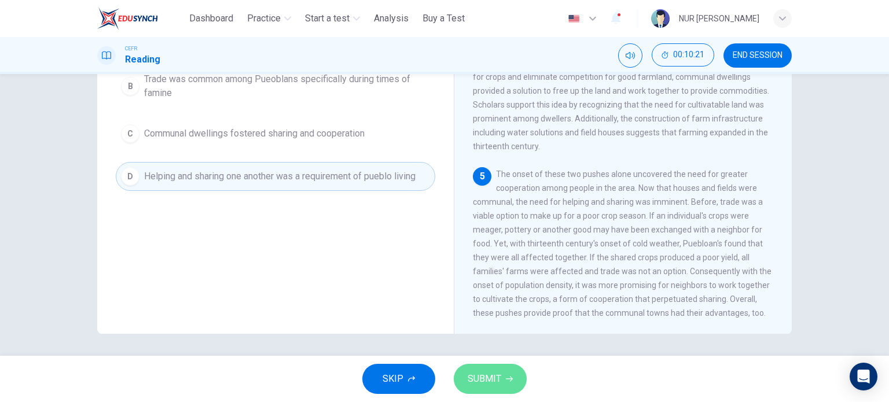
click at [475, 368] on button "SUBMIT" at bounding box center [490, 379] width 73 height 30
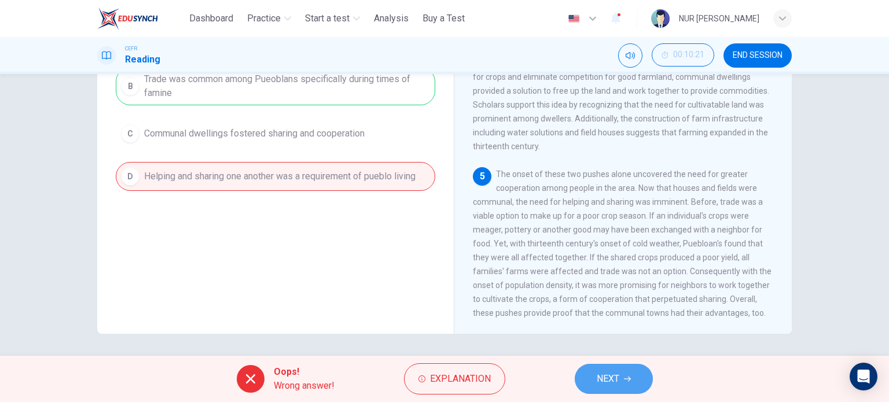
click at [623, 373] on button "NEXT" at bounding box center [614, 379] width 78 height 30
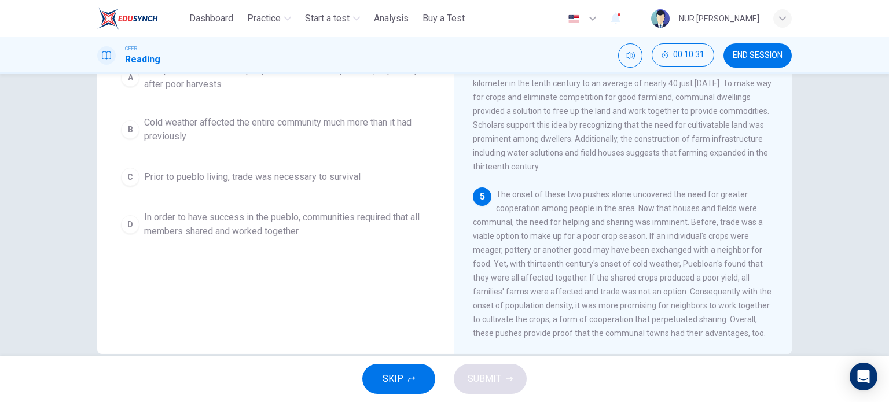
scroll to position [141, 0]
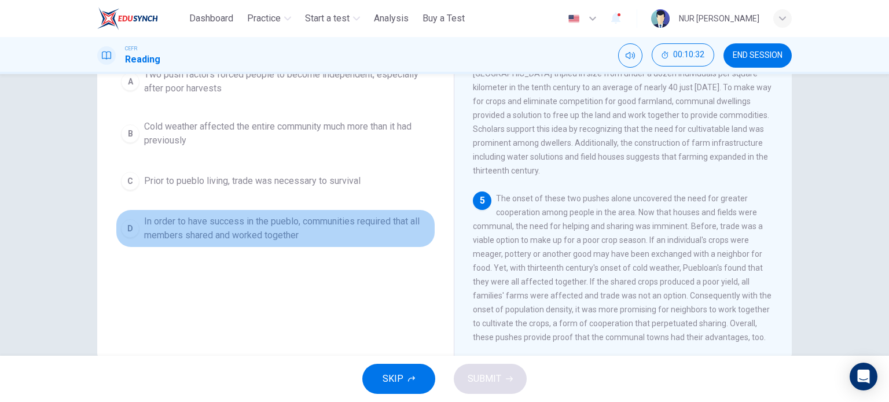
click at [282, 238] on span "In order to have success in the pueblo, communities required that all members s…" at bounding box center [287, 229] width 286 height 28
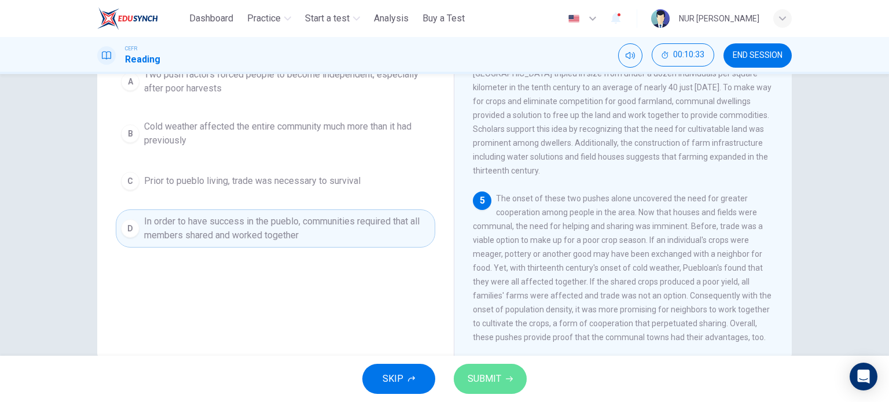
click at [490, 384] on span "SUBMIT" at bounding box center [485, 379] width 34 height 16
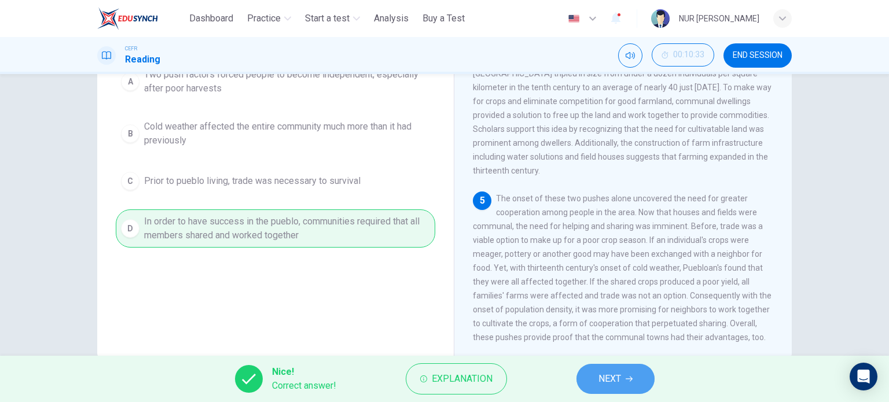
click at [604, 375] on span "NEXT" at bounding box center [609, 379] width 23 height 16
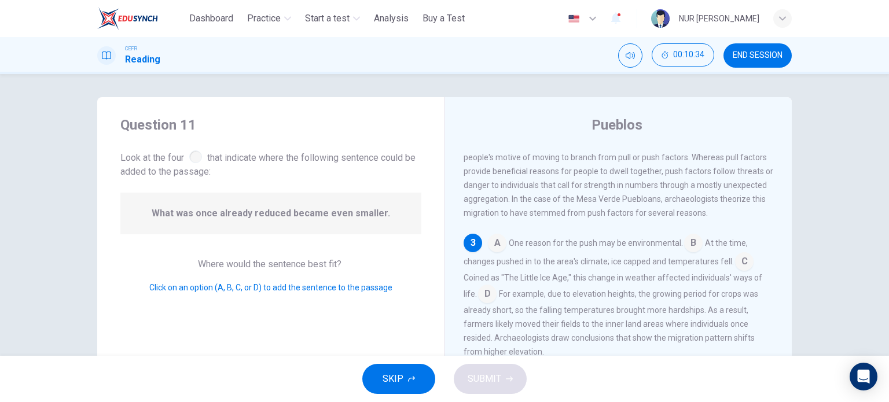
scroll to position [67, 0]
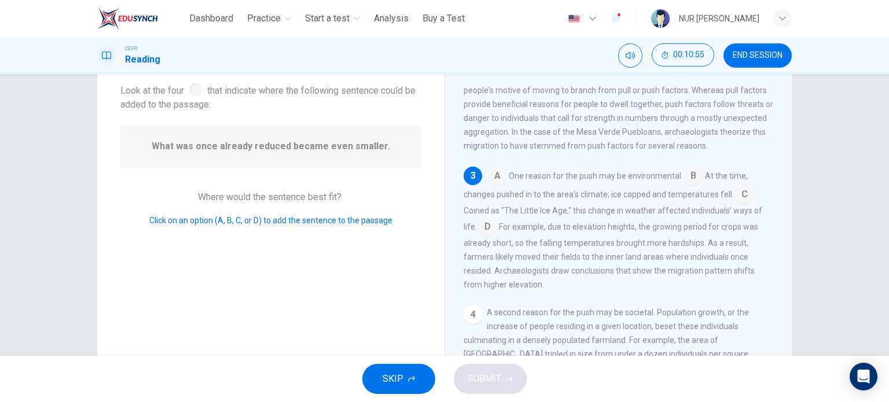
click at [741, 205] on input at bounding box center [744, 195] width 19 height 19
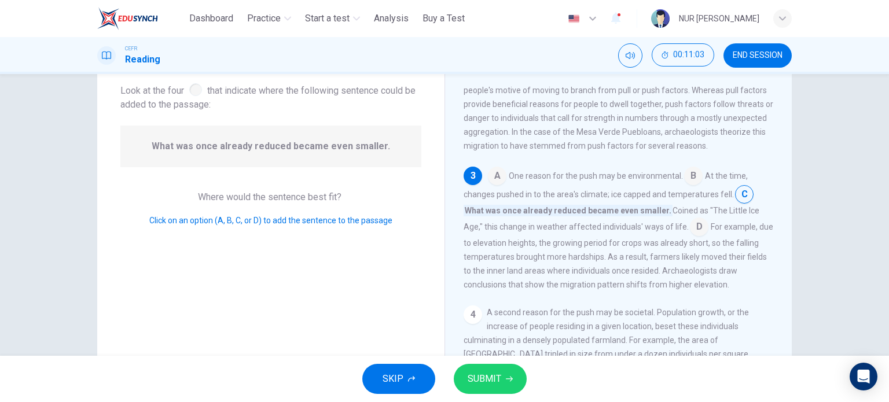
click at [691, 229] on input at bounding box center [699, 228] width 19 height 19
click at [514, 377] on button "SUBMIT" at bounding box center [490, 379] width 73 height 30
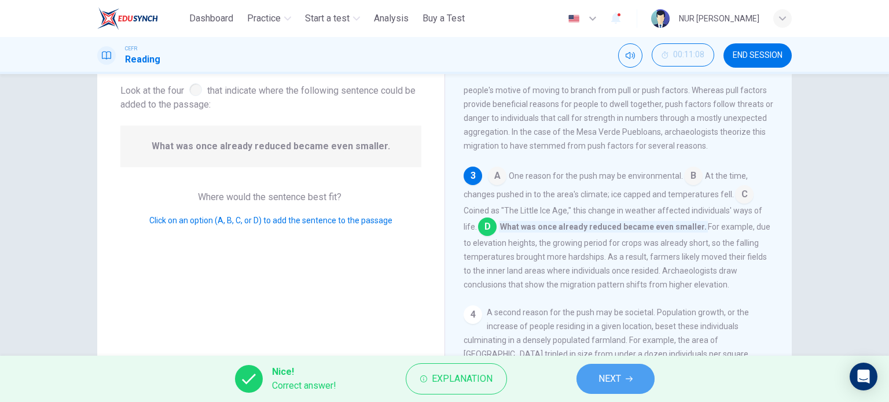
click at [593, 365] on button "NEXT" at bounding box center [615, 379] width 78 height 30
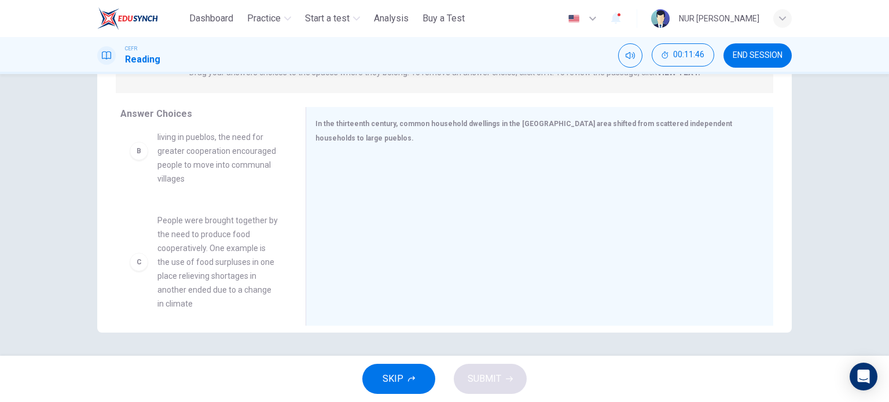
scroll to position [83, 0]
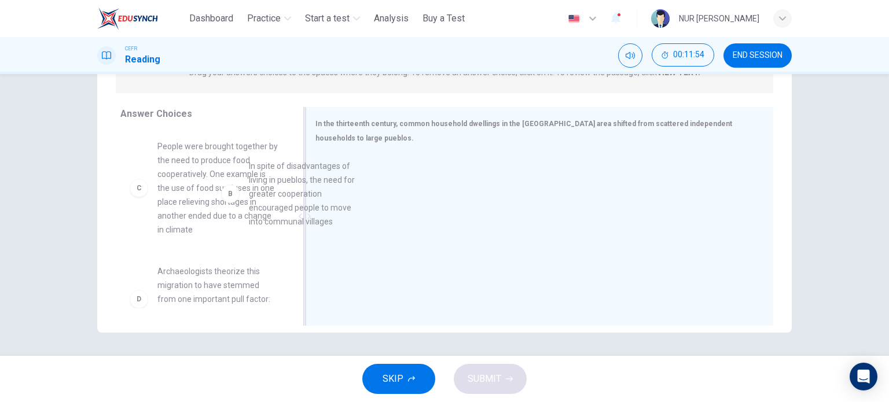
drag, startPoint x: 192, startPoint y: 192, endPoint x: 313, endPoint y: 215, distance: 123.8
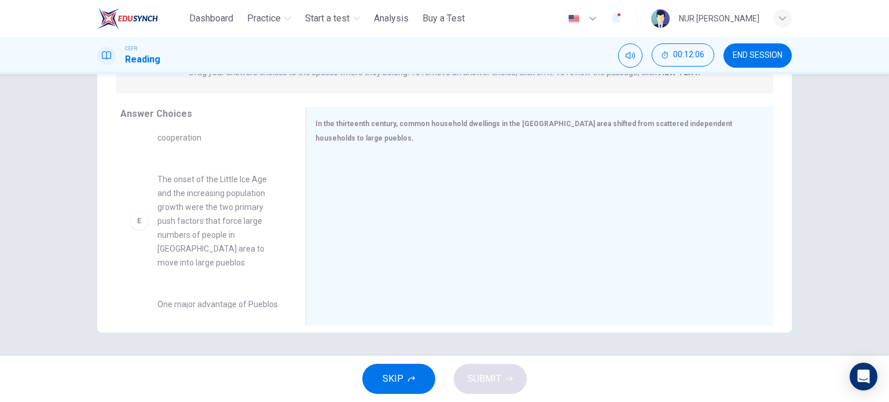
scroll to position [369, 0]
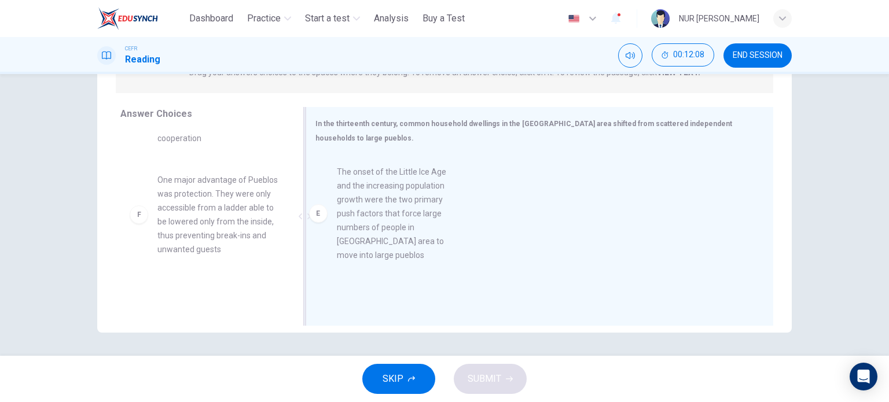
drag, startPoint x: 211, startPoint y: 236, endPoint x: 418, endPoint y: 231, distance: 206.7
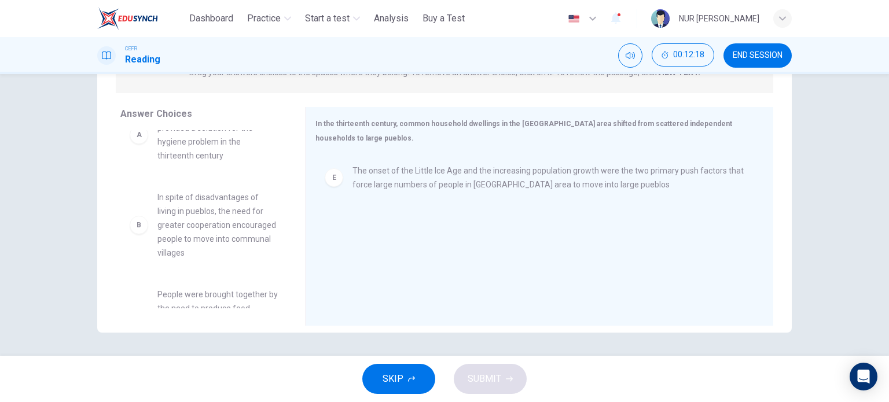
scroll to position [32, 0]
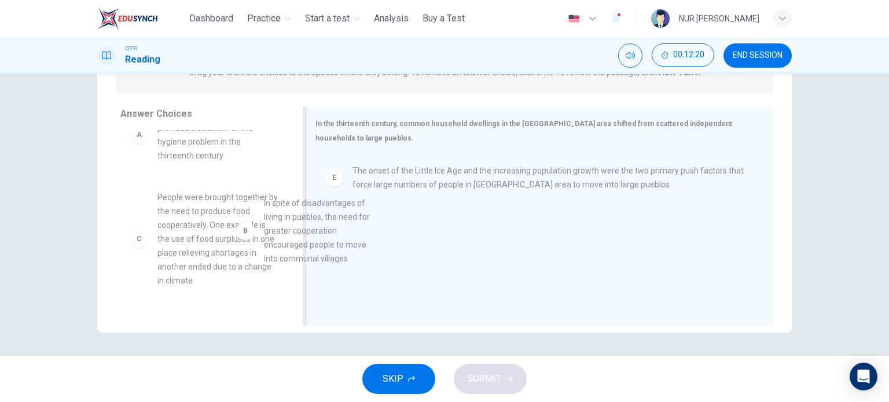
drag, startPoint x: 185, startPoint y: 229, endPoint x: 350, endPoint y: 250, distance: 166.3
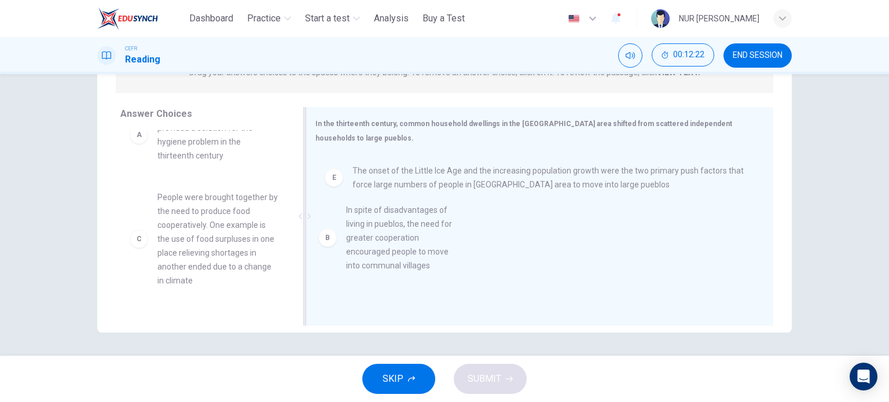
drag, startPoint x: 208, startPoint y: 238, endPoint x: 456, endPoint y: 248, distance: 248.5
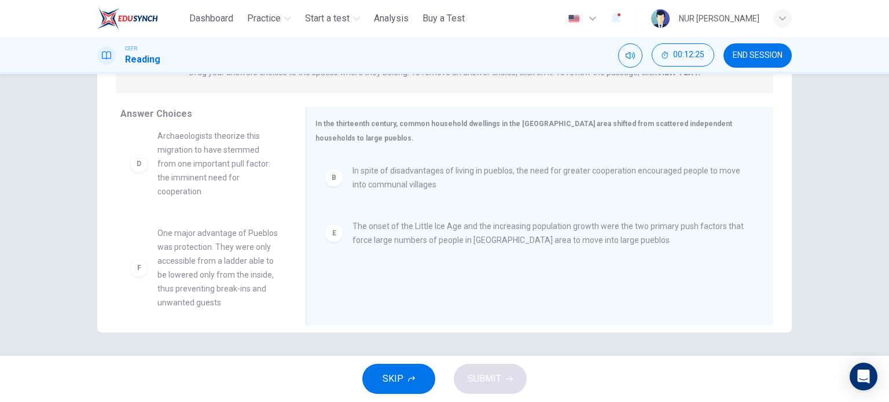
scroll to position [229, 0]
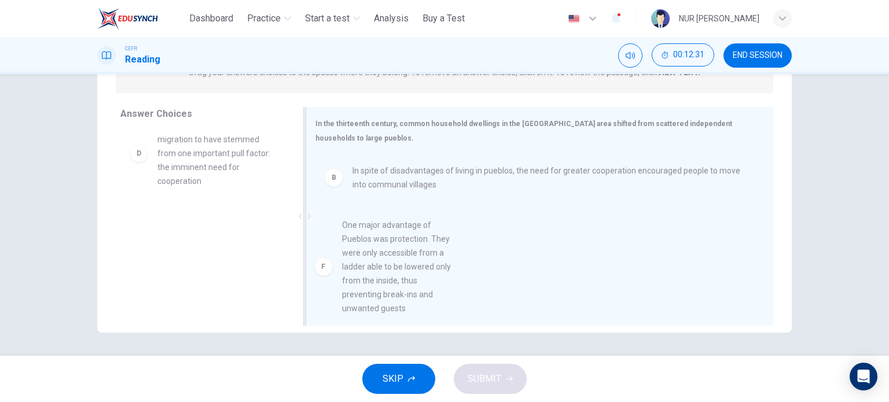
drag, startPoint x: 215, startPoint y: 274, endPoint x: 471, endPoint y: 272, distance: 256.4
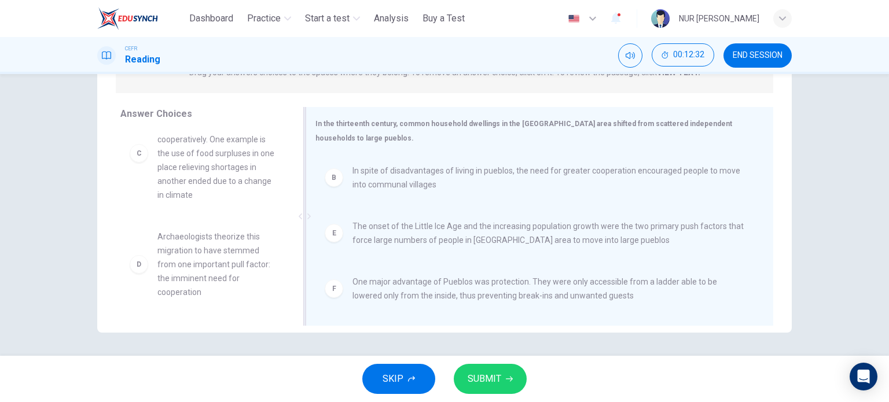
scroll to position [118, 0]
click at [512, 380] on icon "button" at bounding box center [509, 379] width 7 height 7
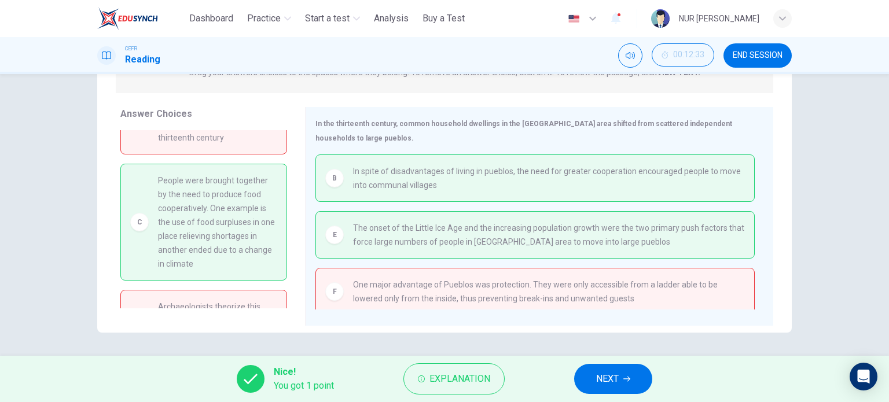
scroll to position [0, 0]
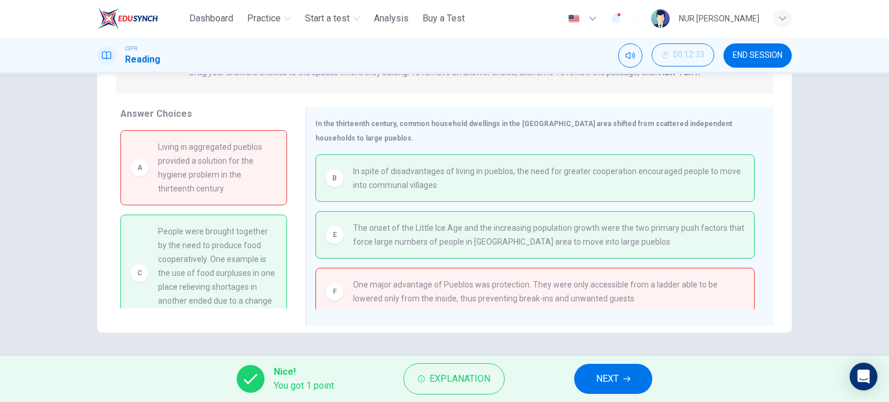
click at [751, 58] on span "END SESSION" at bounding box center [758, 55] width 50 height 9
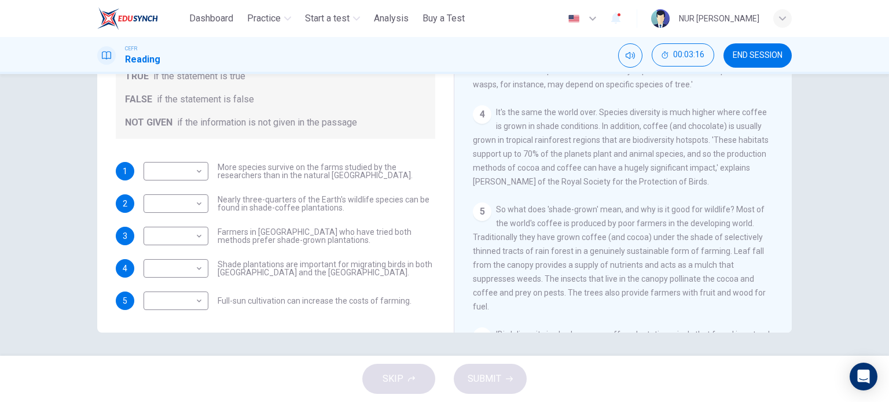
scroll to position [380, 0]
click at [747, 61] on button "END SESSION" at bounding box center [757, 55] width 68 height 24
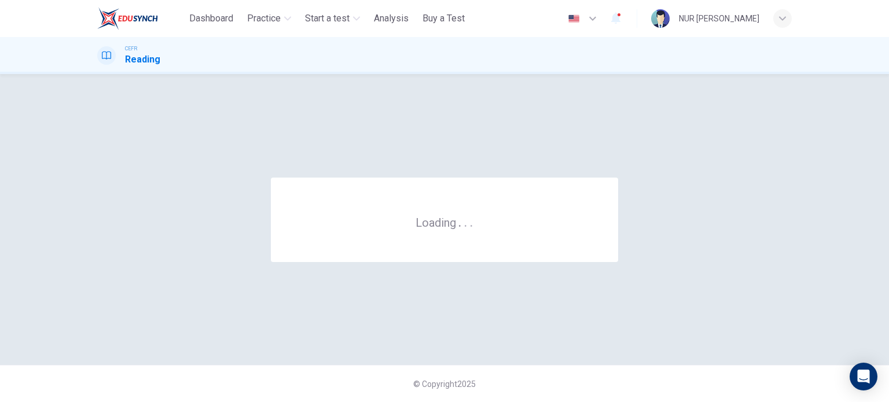
scroll to position [0, 0]
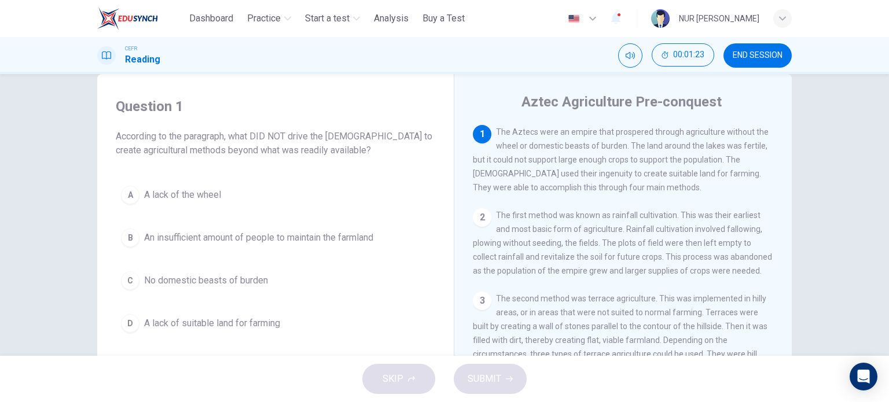
scroll to position [23, 0]
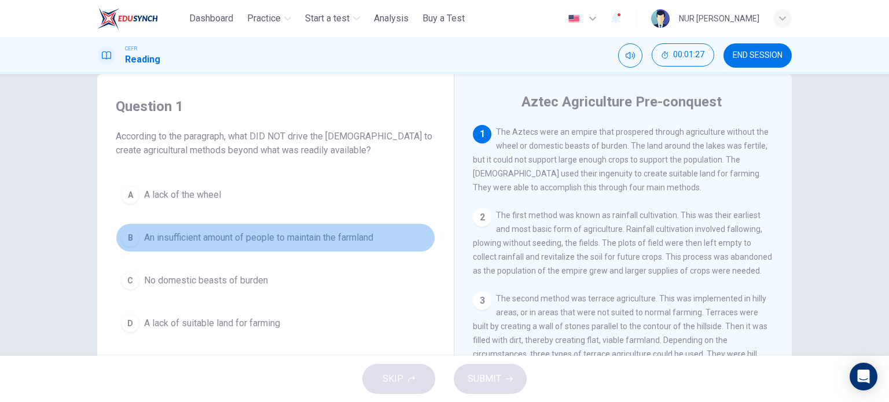
click at [346, 233] on span "An insufficient amount of people to maintain the farmland" at bounding box center [258, 238] width 229 height 14
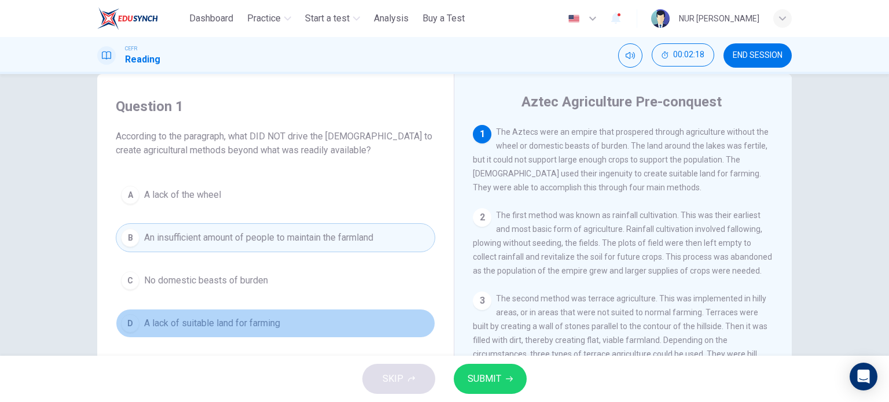
click at [208, 317] on span "A lack of suitable land for farming" at bounding box center [212, 324] width 136 height 14
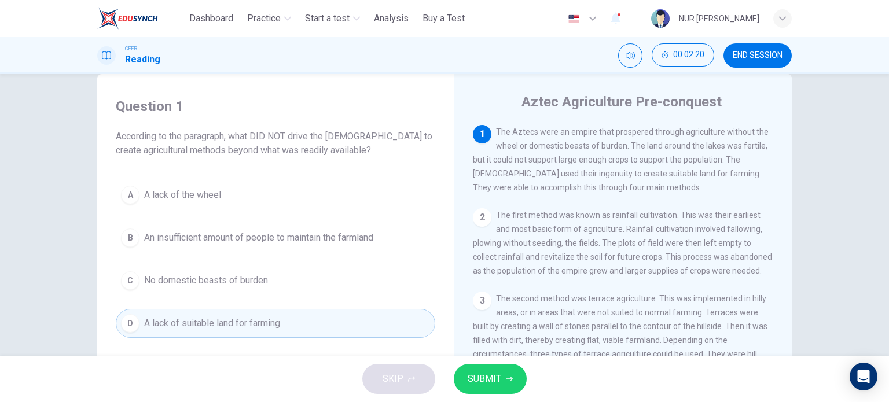
click at [507, 378] on icon "button" at bounding box center [509, 379] width 7 height 7
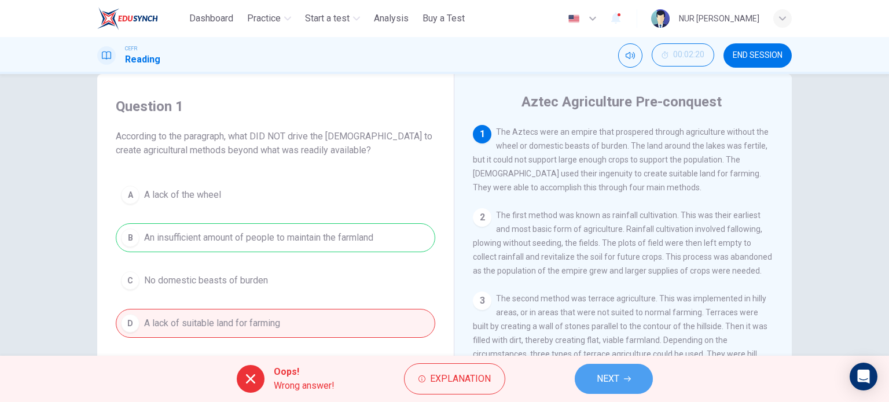
click at [581, 377] on button "NEXT" at bounding box center [614, 379] width 78 height 30
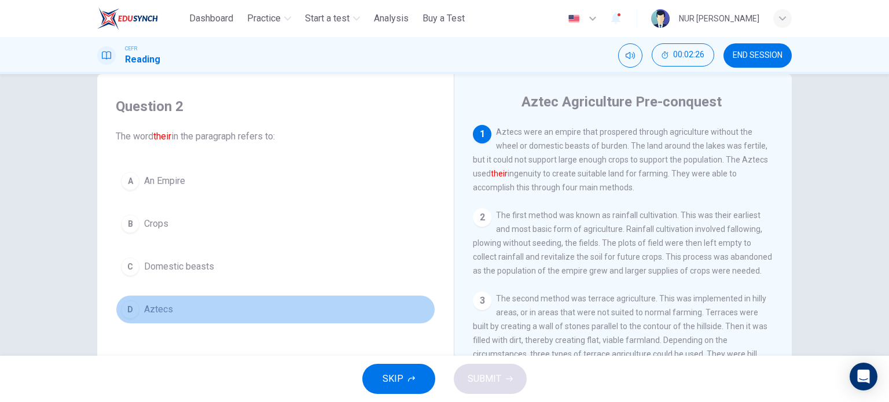
click at [156, 303] on span "Aztecs" at bounding box center [158, 310] width 29 height 14
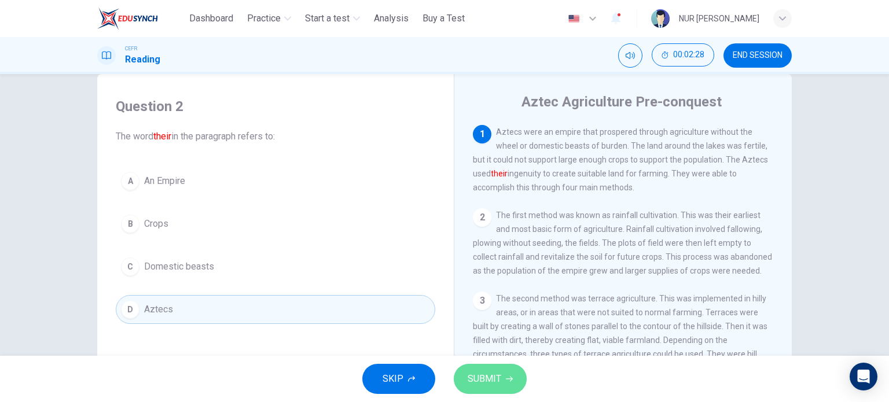
click at [502, 383] on button "SUBMIT" at bounding box center [490, 379] width 73 height 30
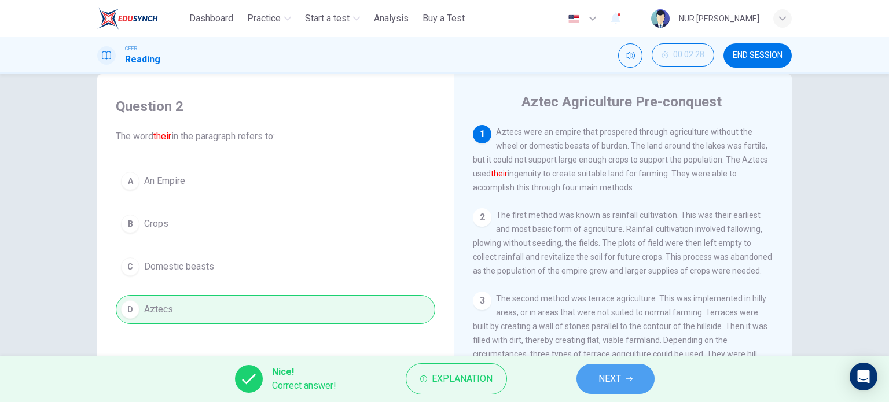
click at [620, 371] on span "NEXT" at bounding box center [609, 379] width 23 height 16
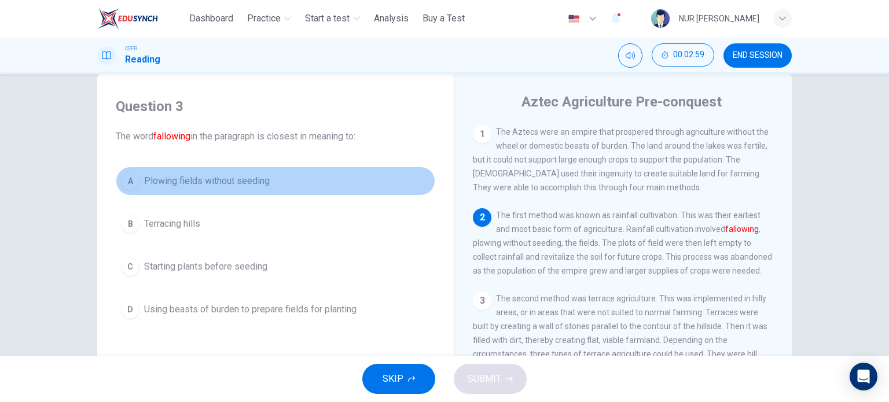
click at [258, 171] on button "A Plowing fields without seeding" at bounding box center [275, 181] width 319 height 29
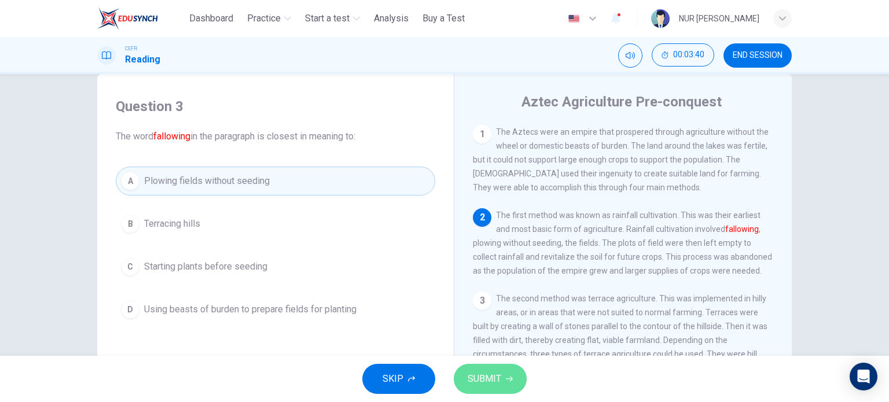
click at [503, 373] on button "SUBMIT" at bounding box center [490, 379] width 73 height 30
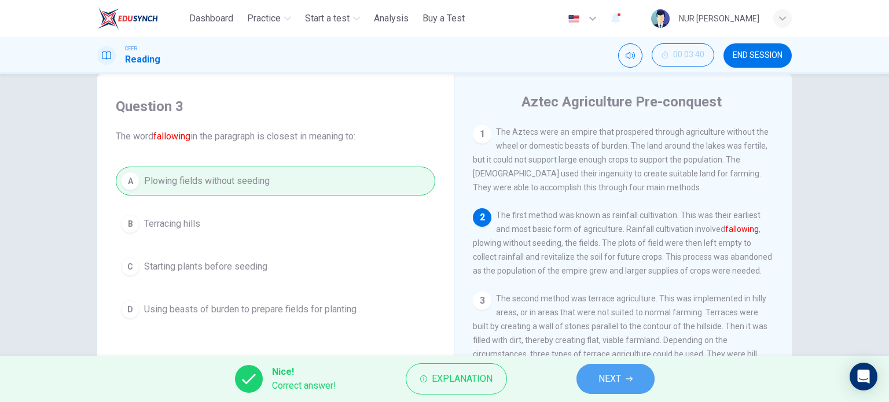
click at [600, 377] on span "NEXT" at bounding box center [609, 379] width 23 height 16
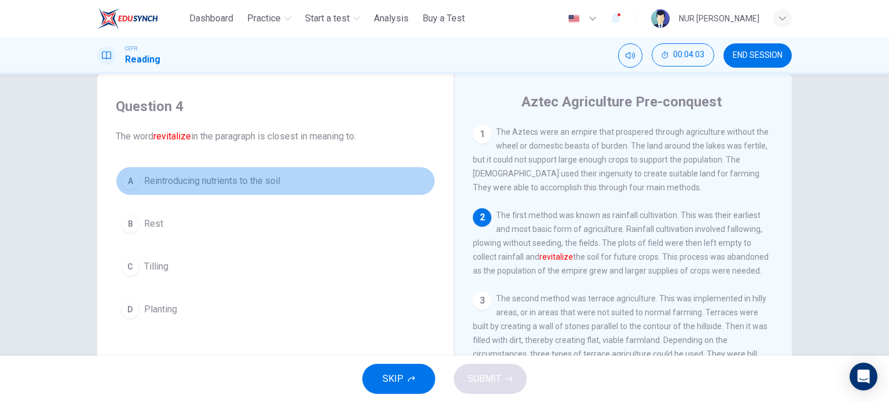
click at [241, 187] on span "Reintroducing nutrients to the soil" at bounding box center [212, 181] width 136 height 14
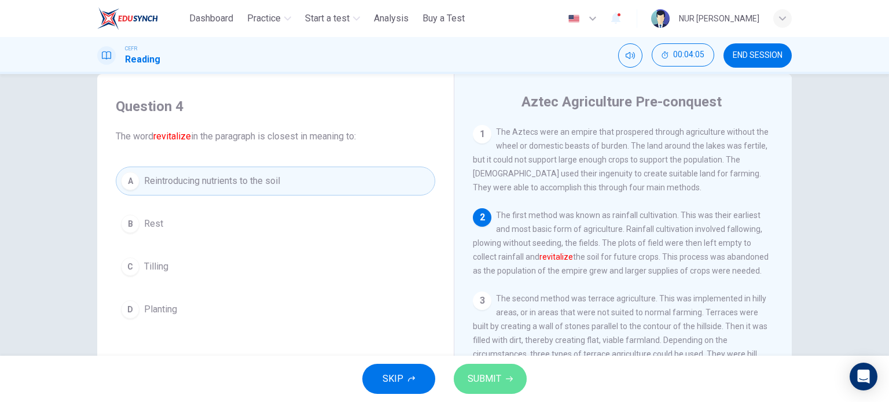
click at [493, 378] on span "SUBMIT" at bounding box center [485, 379] width 34 height 16
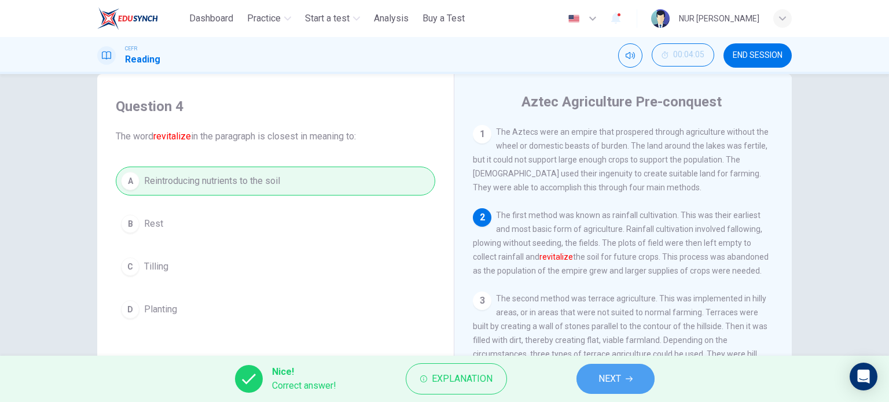
click at [603, 371] on span "NEXT" at bounding box center [609, 379] width 23 height 16
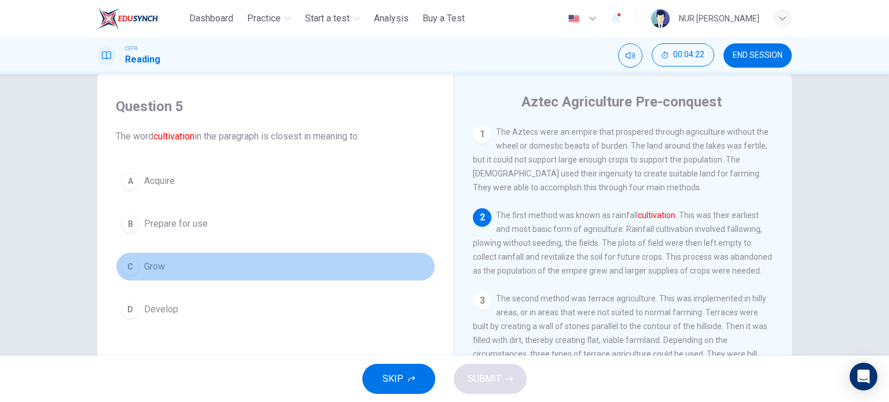
click at [163, 264] on button "C Grow" at bounding box center [275, 266] width 319 height 29
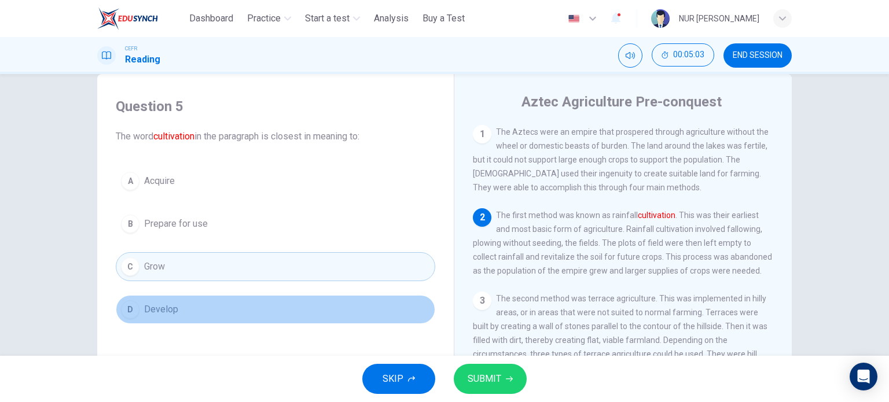
click at [175, 310] on button "D Develop" at bounding box center [275, 309] width 319 height 29
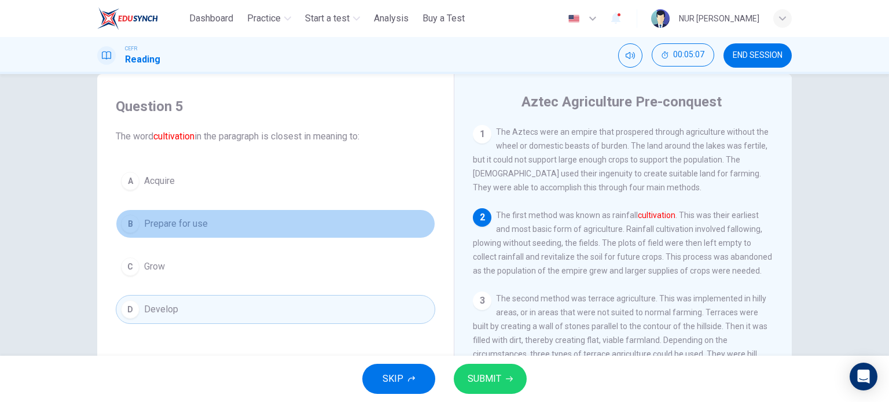
click at [234, 222] on button "B Prepare for use" at bounding box center [275, 224] width 319 height 29
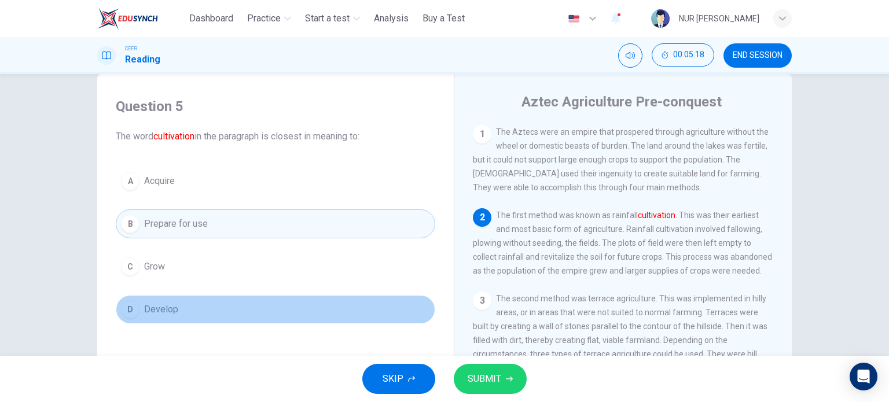
click at [193, 305] on button "D Develop" at bounding box center [275, 309] width 319 height 29
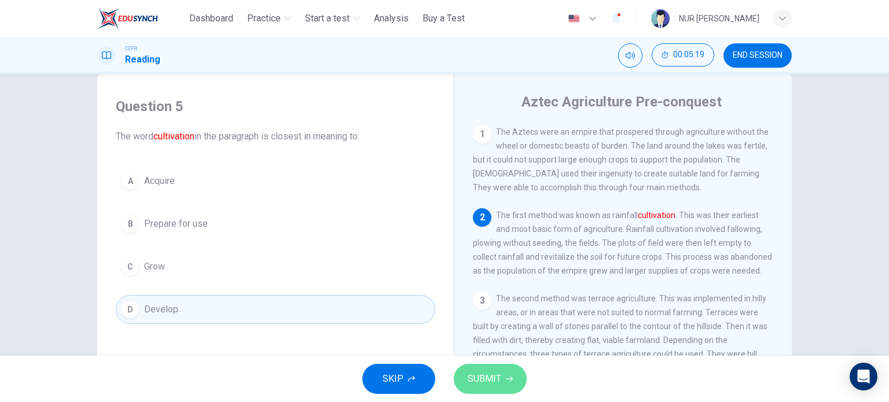
click at [482, 372] on span "SUBMIT" at bounding box center [485, 379] width 34 height 16
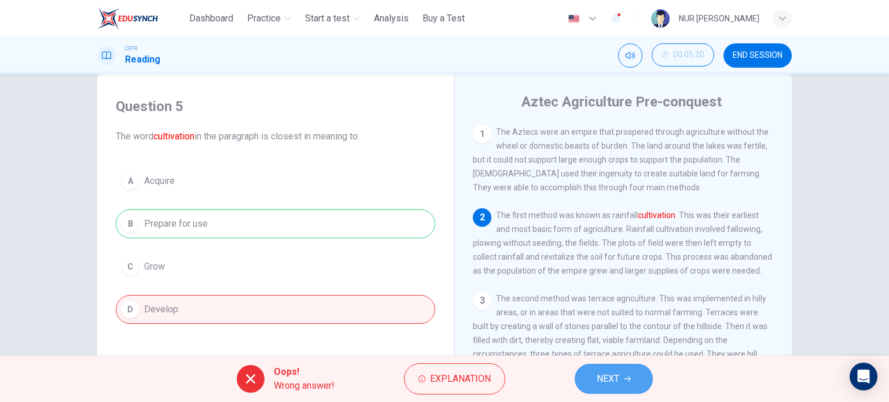
click at [583, 375] on button "NEXT" at bounding box center [614, 379] width 78 height 30
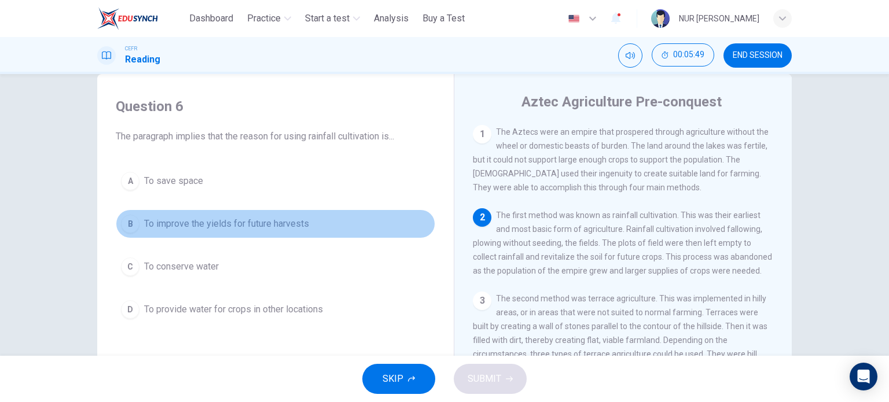
click at [286, 229] on span "To improve the yields for future harvests" at bounding box center [226, 224] width 165 height 14
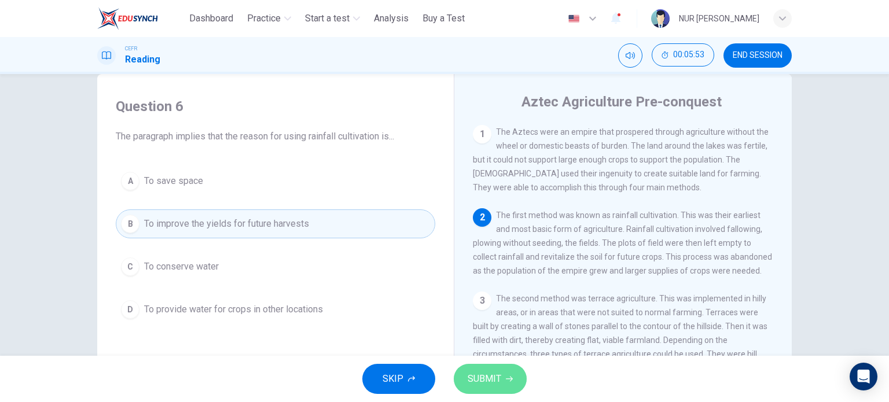
click at [490, 382] on span "SUBMIT" at bounding box center [485, 379] width 34 height 16
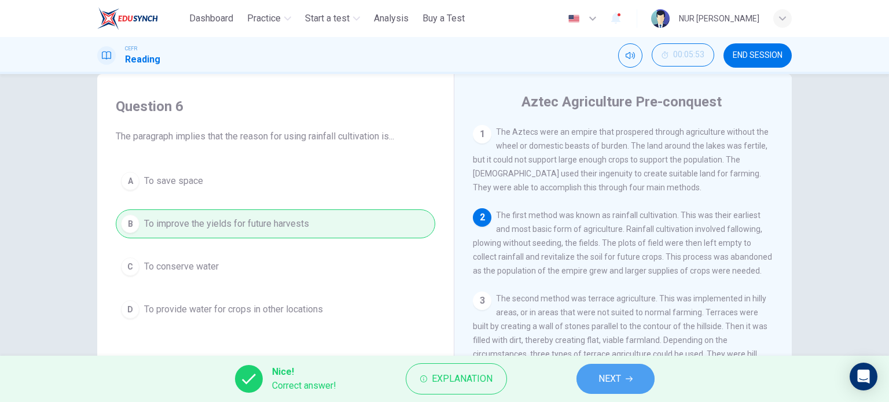
click at [587, 368] on button "NEXT" at bounding box center [615, 379] width 78 height 30
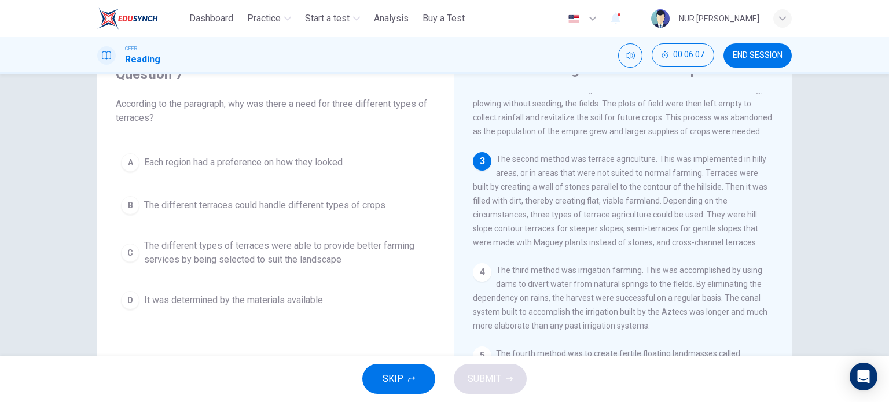
scroll to position [56, 0]
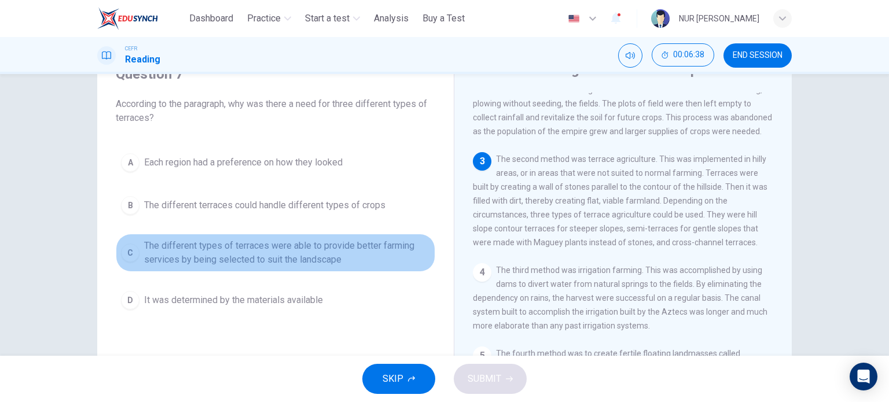
click at [365, 249] on span "The different types of terraces were able to provide better farming services by…" at bounding box center [287, 253] width 286 height 28
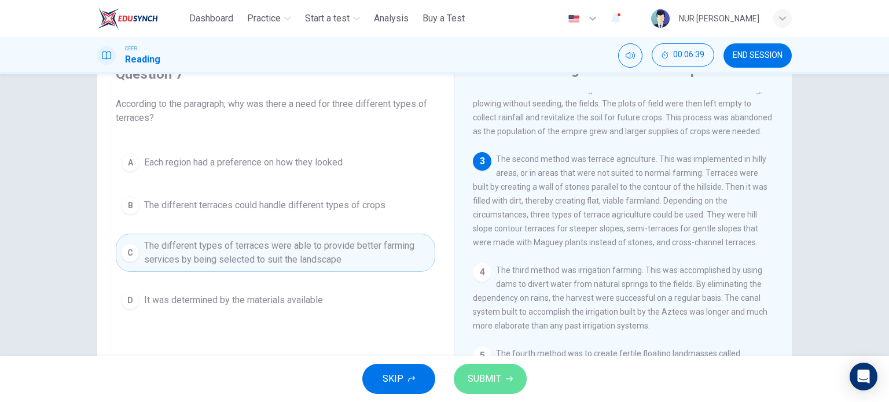
click at [493, 366] on button "SUBMIT" at bounding box center [490, 379] width 73 height 30
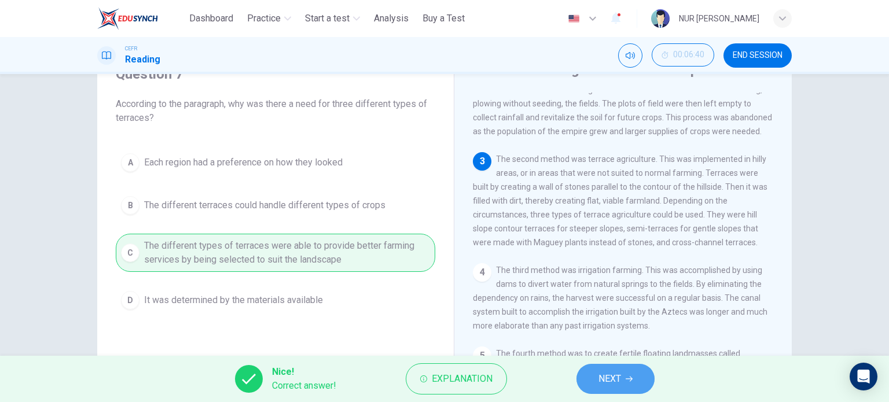
click at [602, 370] on button "NEXT" at bounding box center [615, 379] width 78 height 30
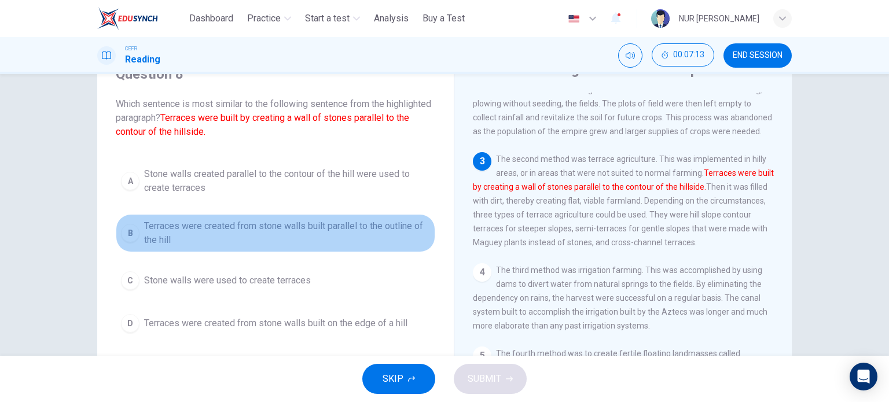
click at [328, 236] on span "Terraces were created from stone walls built parallel to the outline of the hill" at bounding box center [287, 233] width 286 height 28
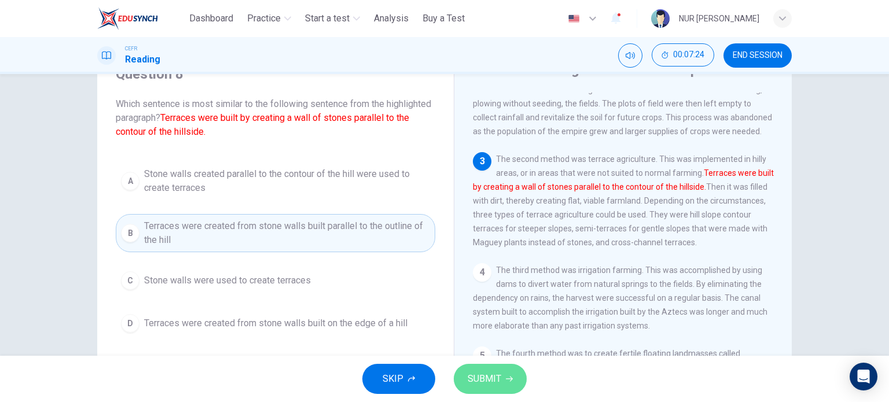
click at [491, 367] on button "SUBMIT" at bounding box center [490, 379] width 73 height 30
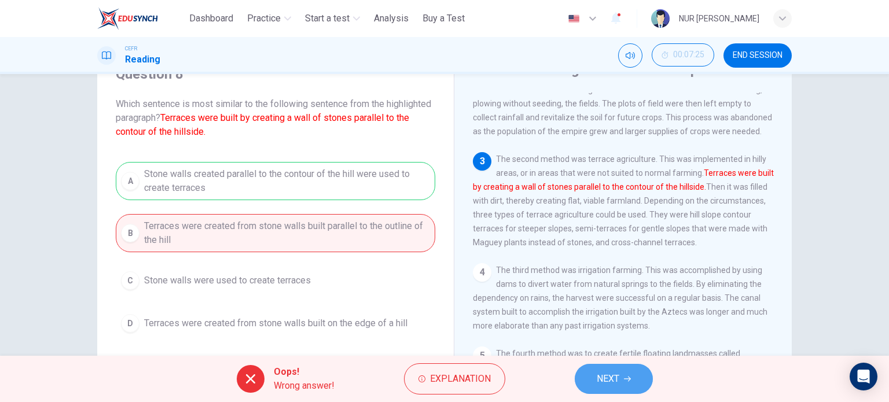
click at [583, 387] on button "NEXT" at bounding box center [614, 379] width 78 height 30
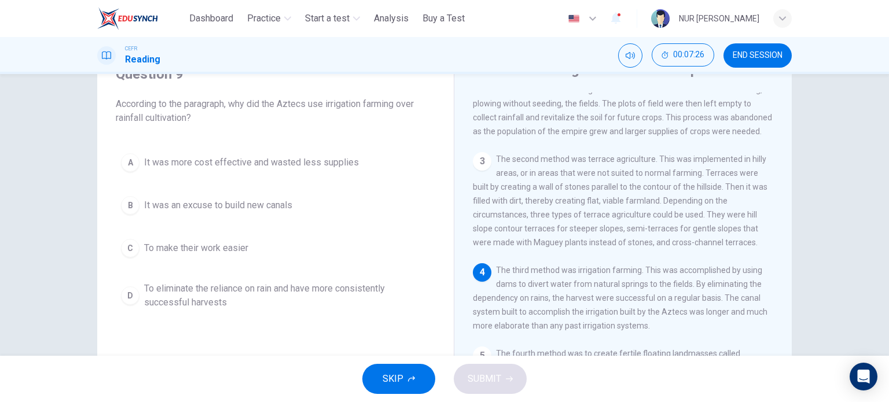
scroll to position [134, 0]
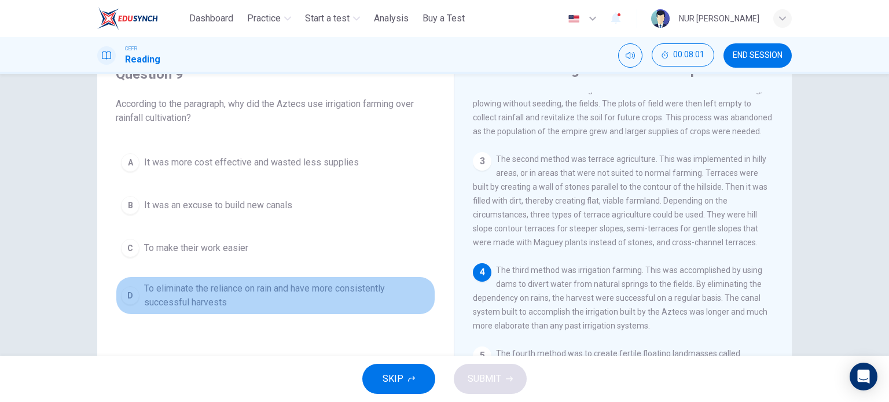
click at [340, 285] on span "To eliminate the reliance on rain and have more consistently successful harvests" at bounding box center [287, 296] width 286 height 28
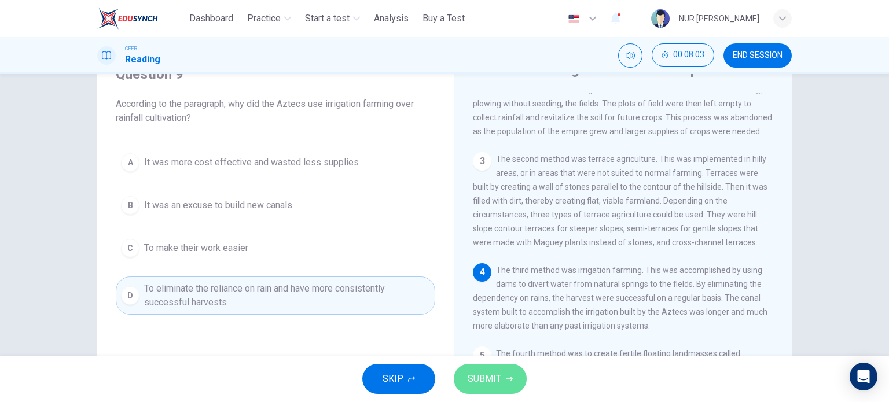
click at [496, 388] on button "SUBMIT" at bounding box center [490, 379] width 73 height 30
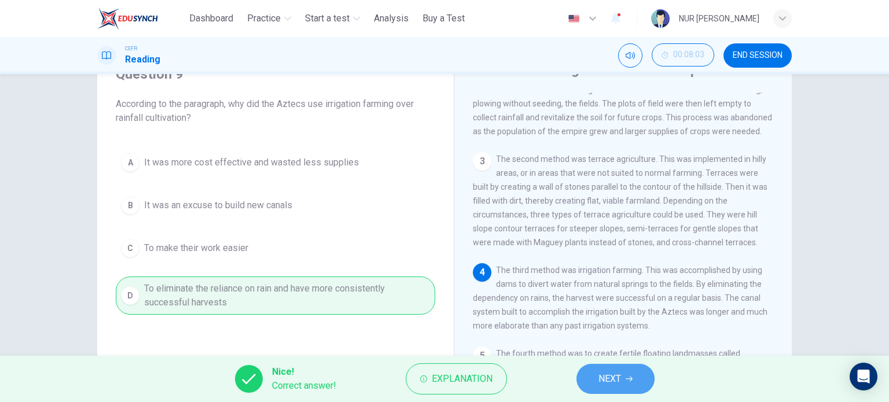
click at [610, 381] on span "NEXT" at bounding box center [609, 379] width 23 height 16
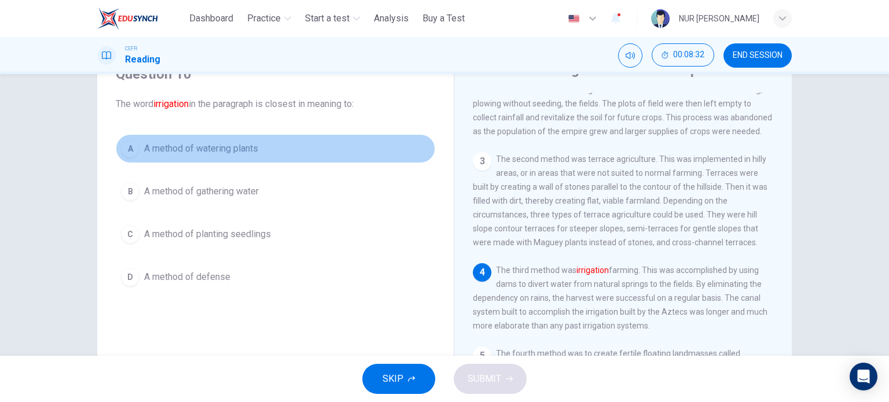
click at [233, 136] on button "A A method of watering plants" at bounding box center [275, 148] width 319 height 29
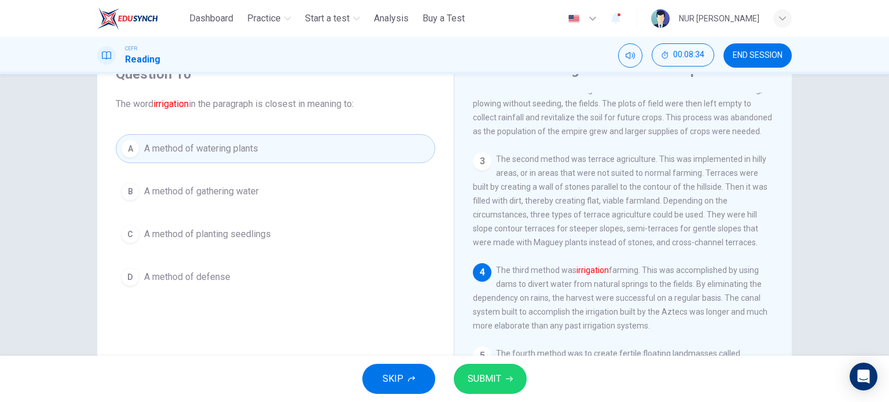
click at [490, 362] on div "SKIP SUBMIT" at bounding box center [444, 379] width 889 height 46
click at [493, 370] on button "SUBMIT" at bounding box center [490, 379] width 73 height 30
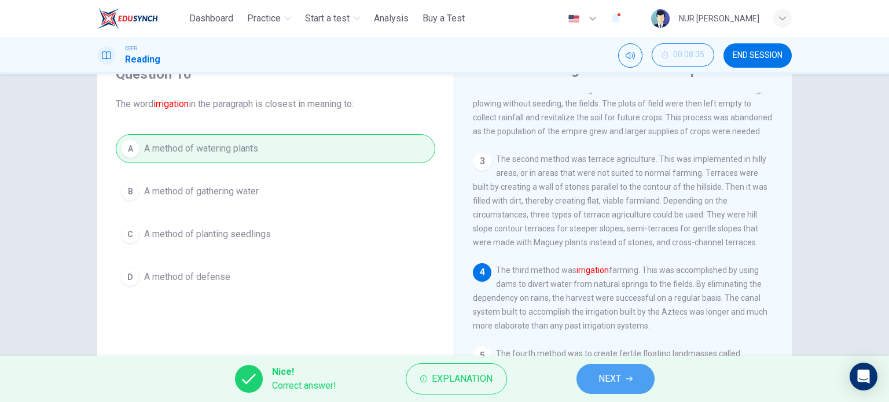
click at [591, 375] on button "NEXT" at bounding box center [615, 379] width 78 height 30
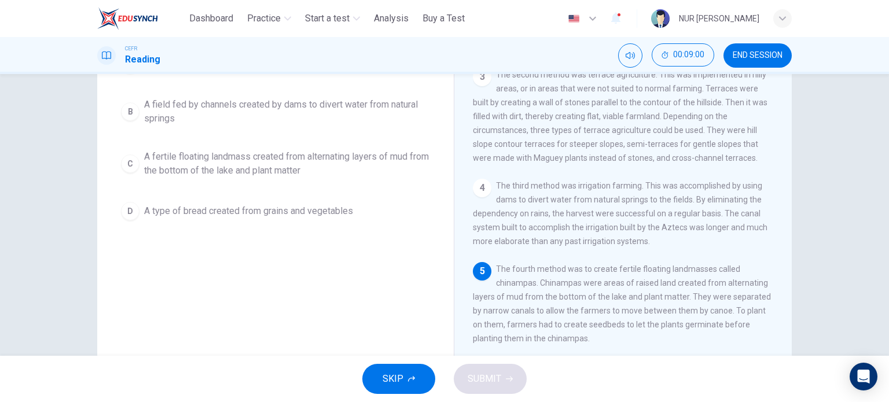
scroll to position [143, 0]
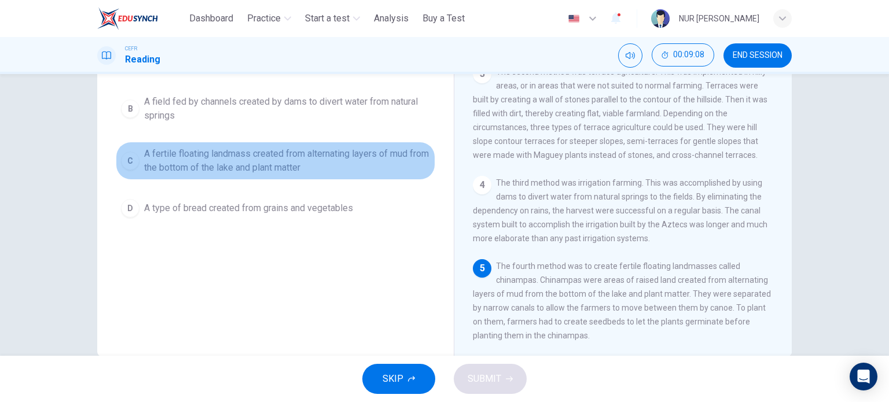
click at [373, 168] on span "A fertile floating landmass created from alternating layers of mud from the bot…" at bounding box center [287, 161] width 286 height 28
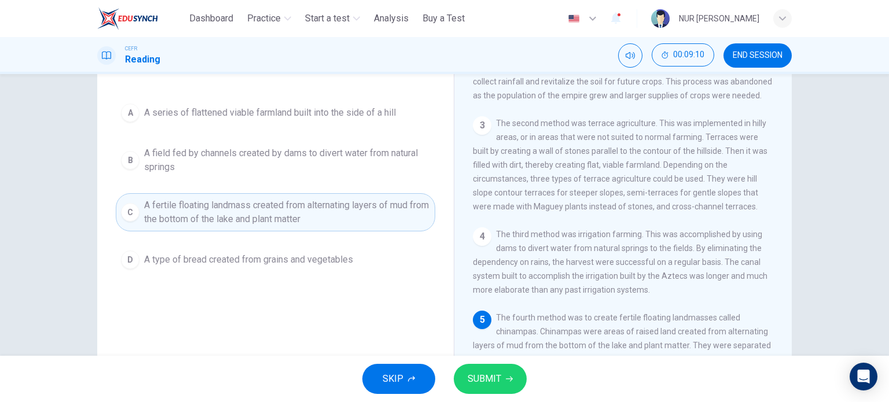
scroll to position [90, 0]
click at [509, 385] on button "SUBMIT" at bounding box center [490, 379] width 73 height 30
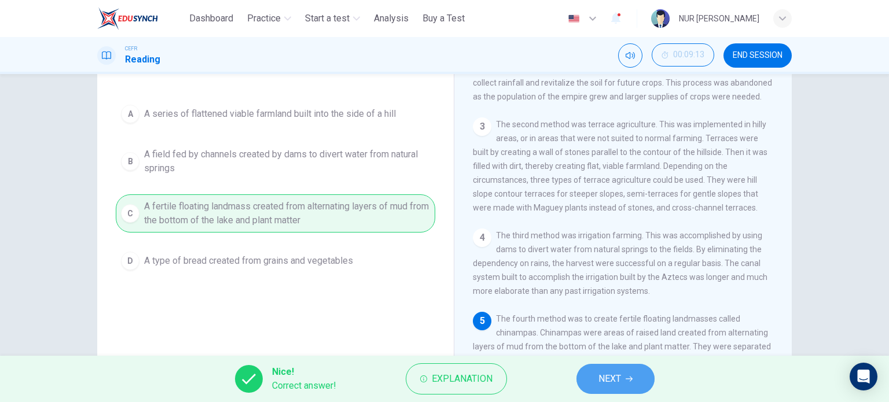
click at [591, 377] on button "NEXT" at bounding box center [615, 379] width 78 height 30
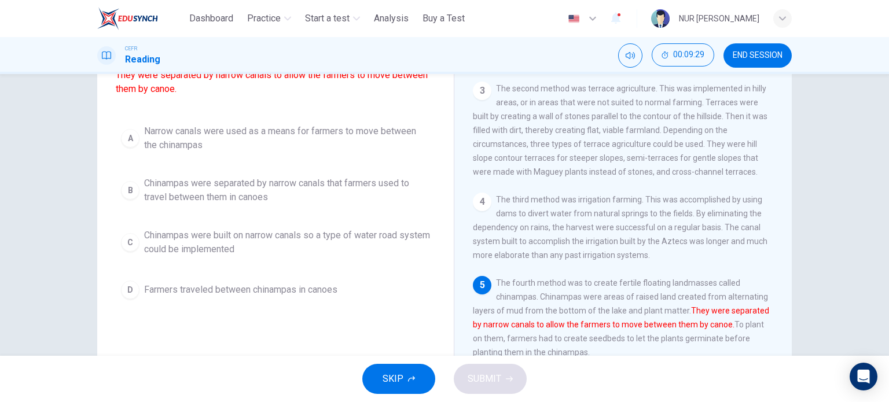
scroll to position [106, 0]
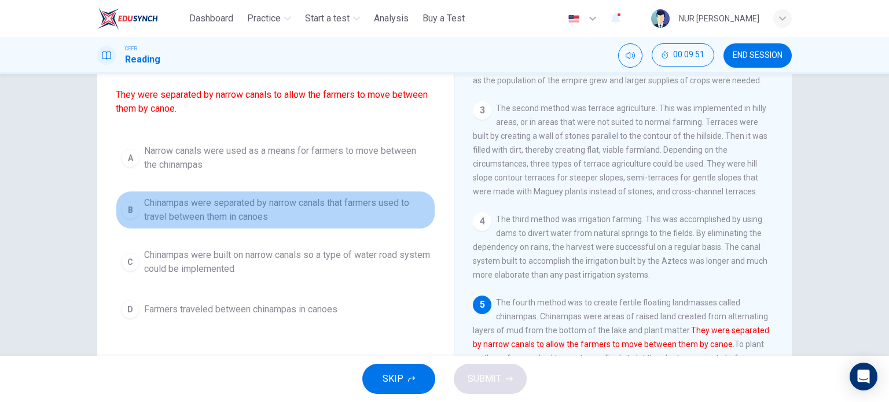
click at [325, 212] on span "Chinampas were separated by narrow canals that farmers used to travel between t…" at bounding box center [287, 210] width 286 height 28
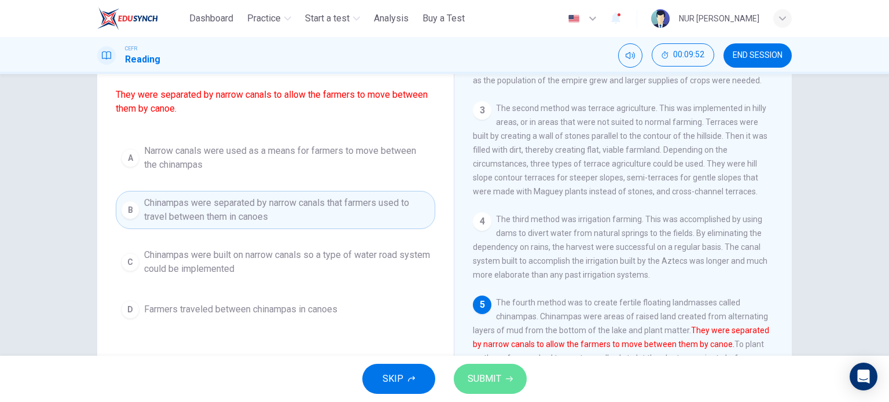
click at [480, 384] on span "SUBMIT" at bounding box center [485, 379] width 34 height 16
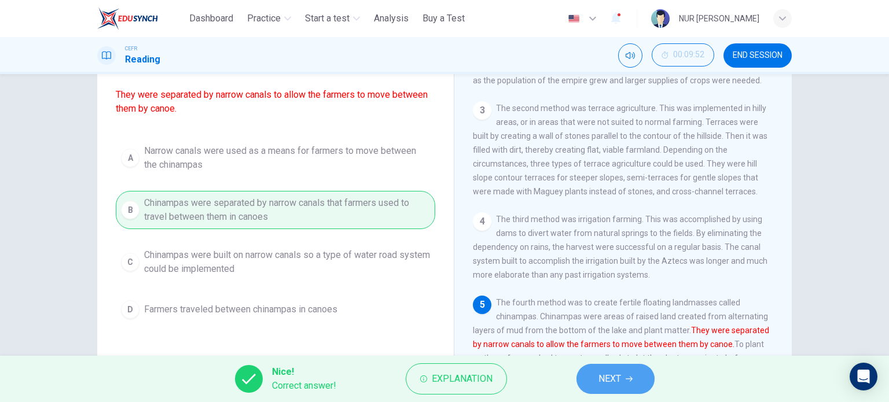
click at [644, 378] on button "NEXT" at bounding box center [615, 379] width 78 height 30
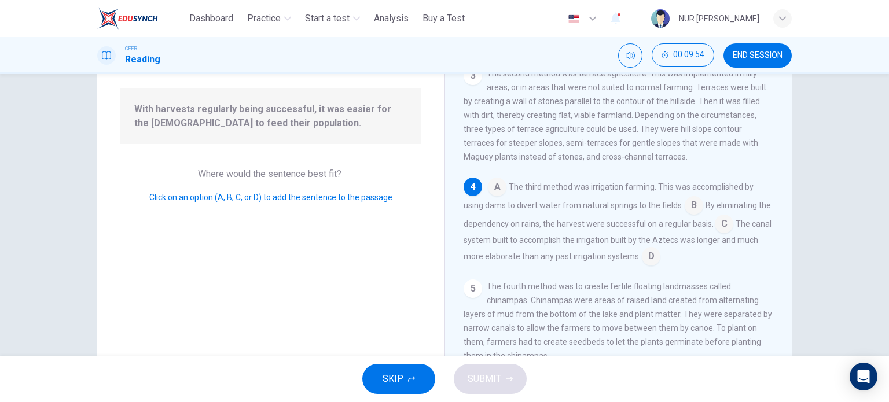
scroll to position [104, 0]
click at [733, 221] on input at bounding box center [724, 225] width 19 height 19
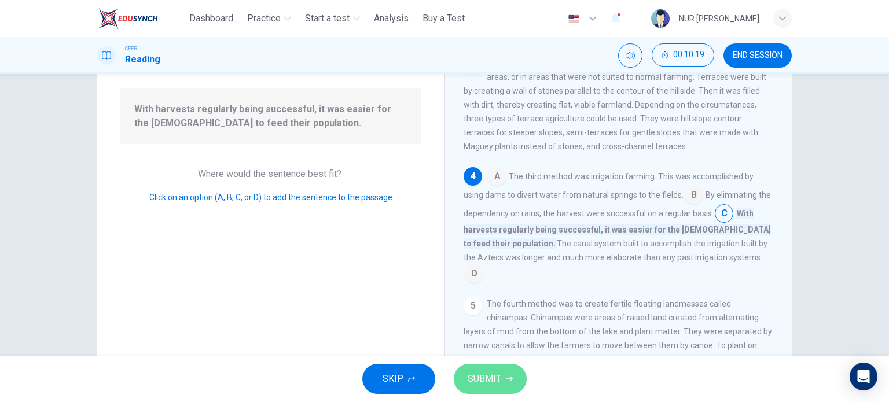
click at [477, 378] on span "SUBMIT" at bounding box center [485, 379] width 34 height 16
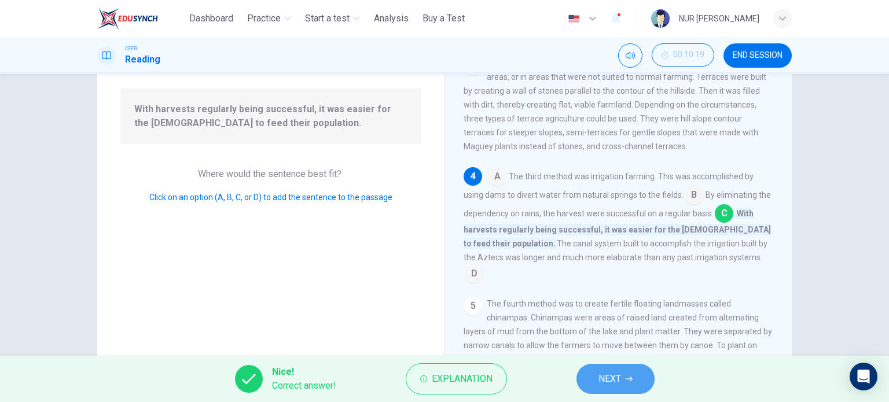
click at [608, 368] on button "NEXT" at bounding box center [615, 379] width 78 height 30
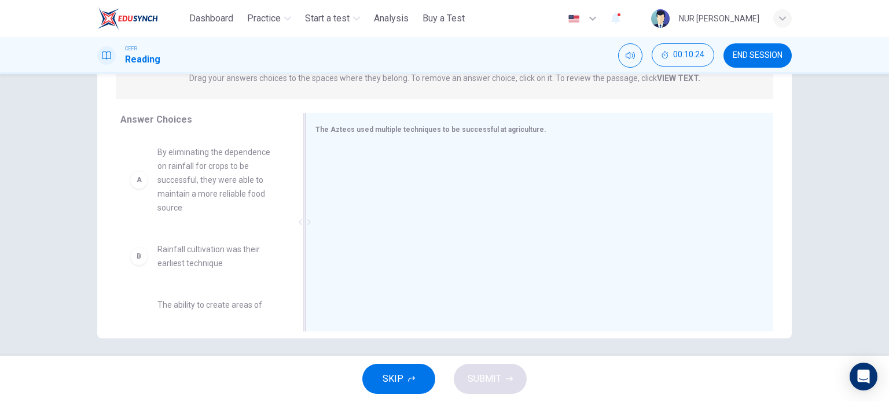
scroll to position [161, 0]
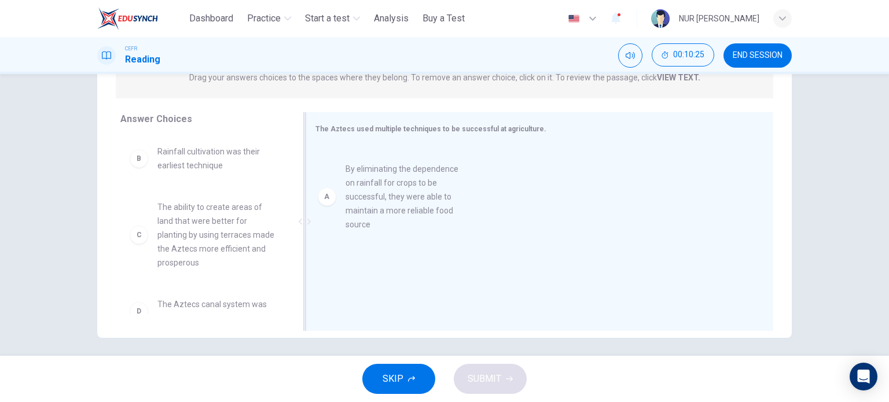
drag, startPoint x: 236, startPoint y: 168, endPoint x: 461, endPoint y: 184, distance: 225.1
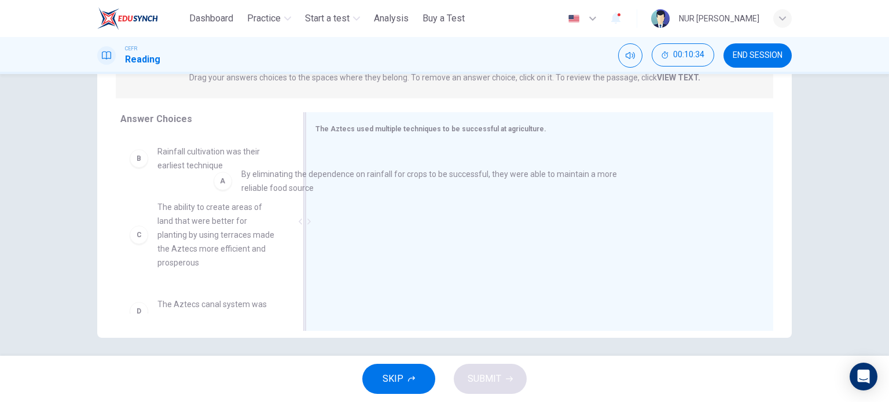
drag, startPoint x: 354, startPoint y: 170, endPoint x: 211, endPoint y: 190, distance: 144.9
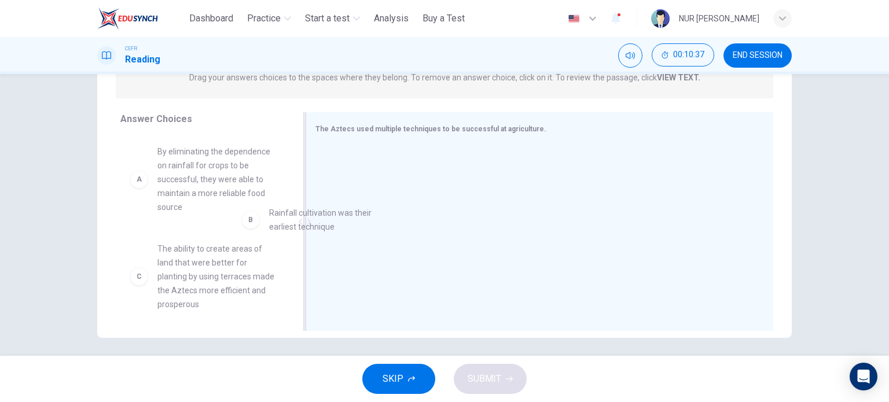
drag, startPoint x: 196, startPoint y: 267, endPoint x: 363, endPoint y: 211, distance: 177.2
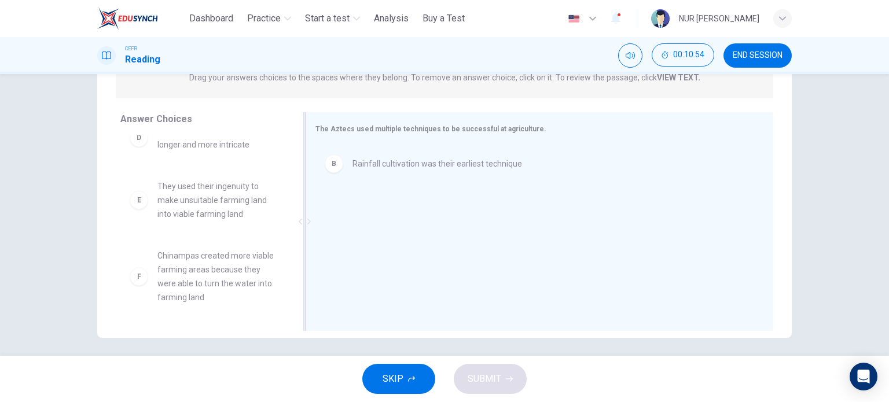
scroll to position [0, 0]
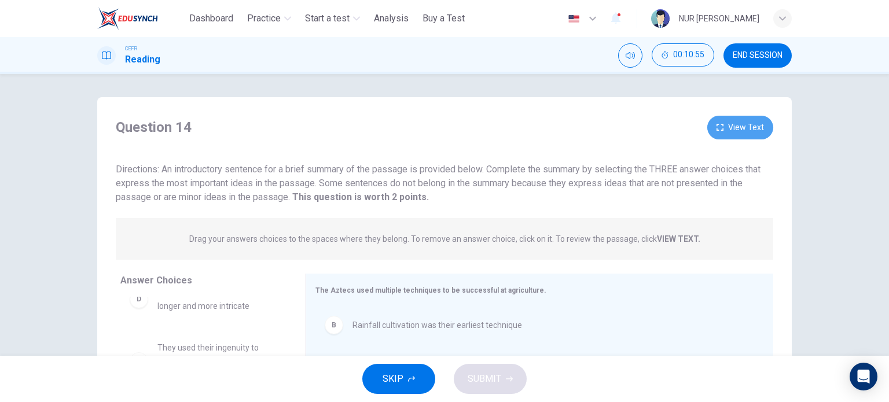
click at [752, 136] on button "View Text" at bounding box center [740, 128] width 66 height 24
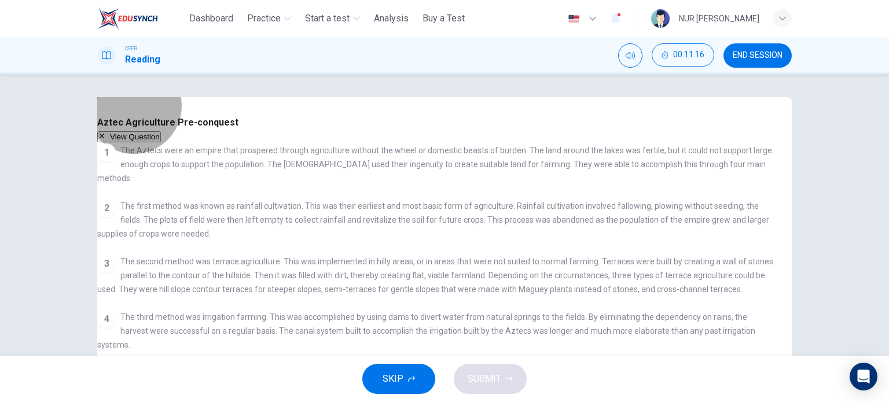
click at [161, 131] on button "View Question" at bounding box center [129, 136] width 64 height 11
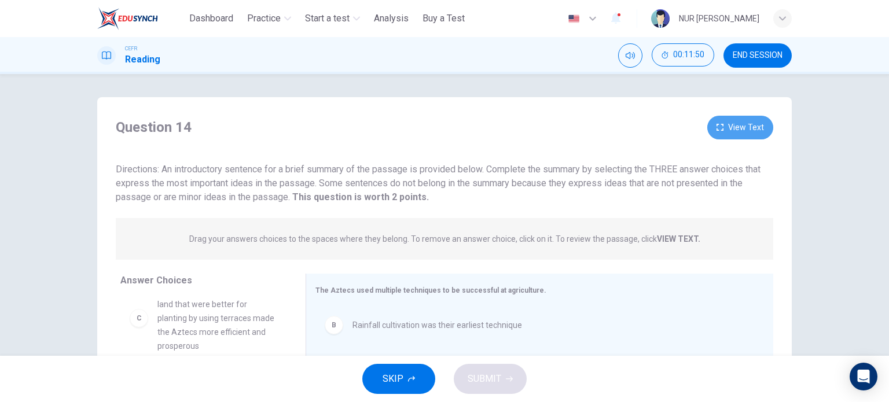
click at [727, 121] on button "View Text" at bounding box center [740, 128] width 66 height 24
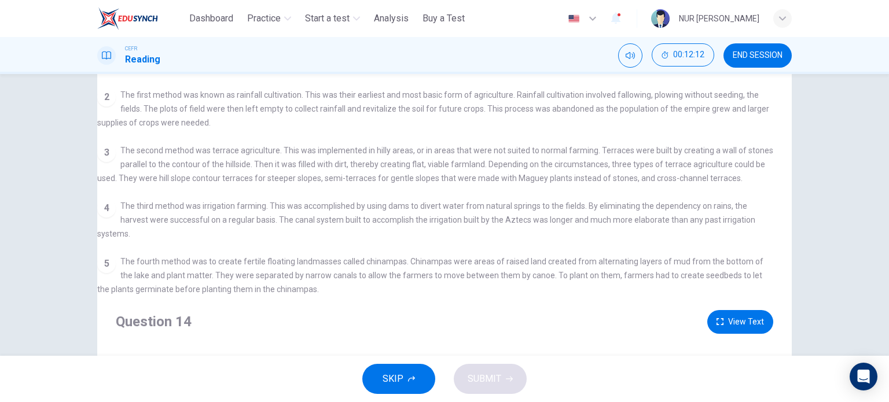
scroll to position [17, 0]
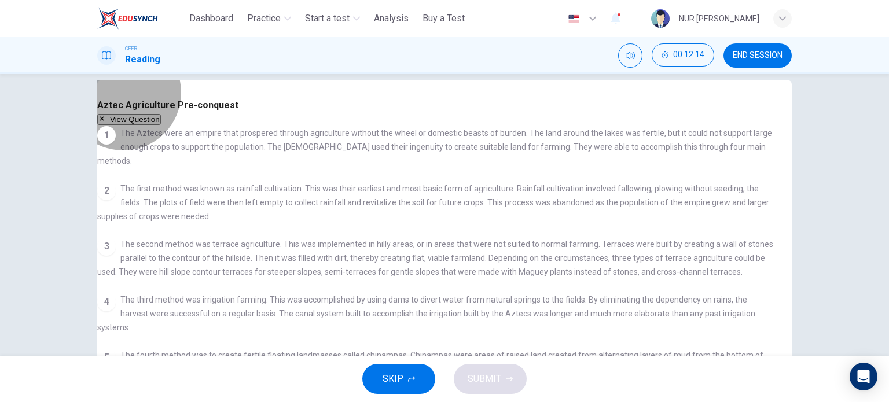
click at [161, 114] on button "View Question" at bounding box center [129, 119] width 64 height 11
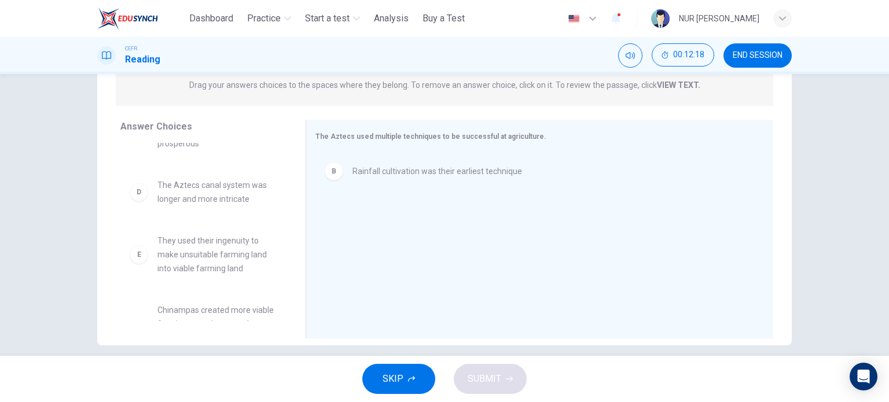
scroll to position [164, 0]
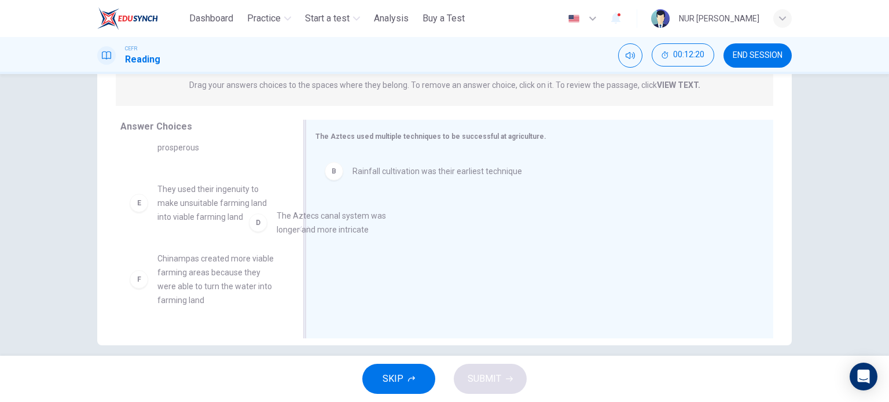
drag, startPoint x: 230, startPoint y: 196, endPoint x: 365, endPoint y: 229, distance: 138.1
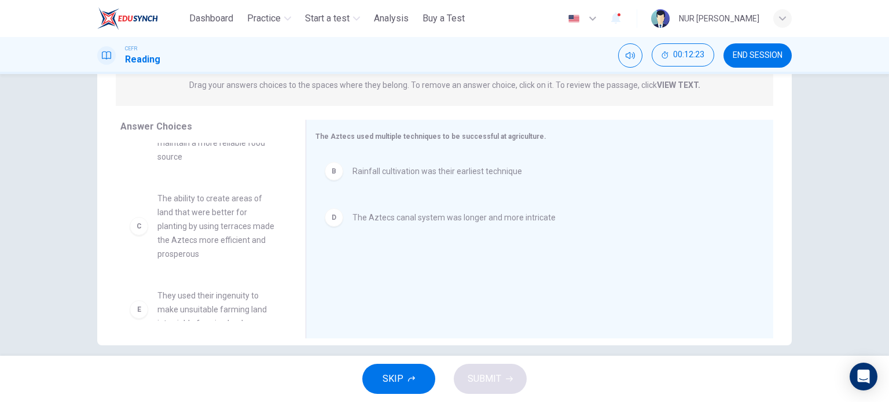
scroll to position [57, 0]
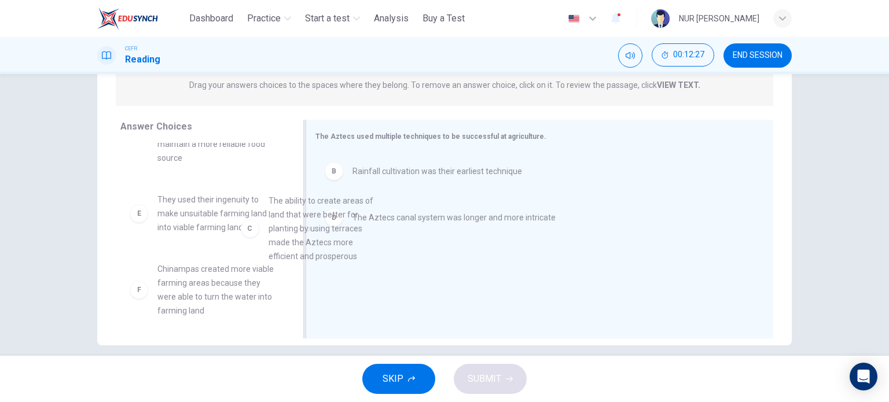
drag, startPoint x: 237, startPoint y: 231, endPoint x: 409, endPoint y: 238, distance: 171.4
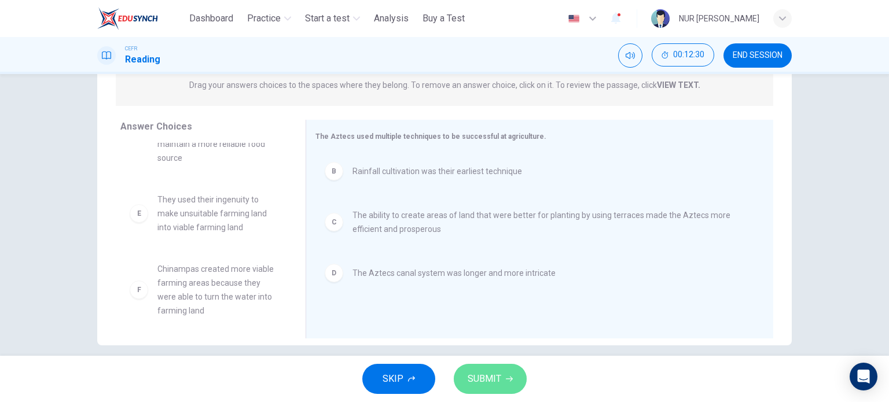
click at [495, 370] on button "SUBMIT" at bounding box center [490, 379] width 73 height 30
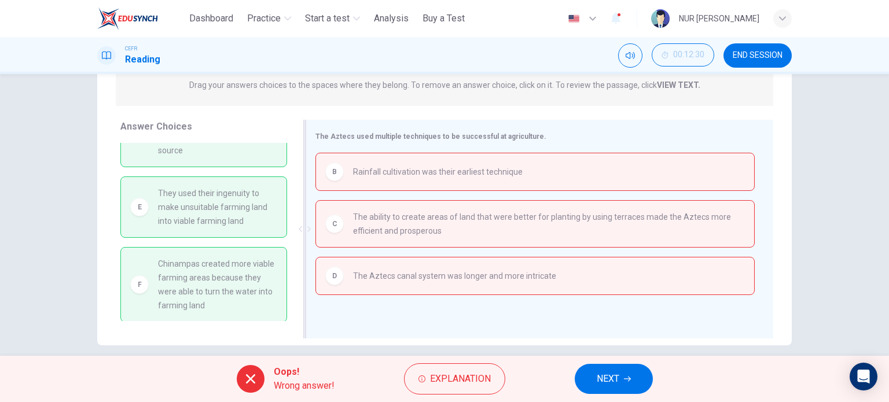
scroll to position [65, 0]
click at [766, 47] on button "END SESSION" at bounding box center [757, 55] width 68 height 24
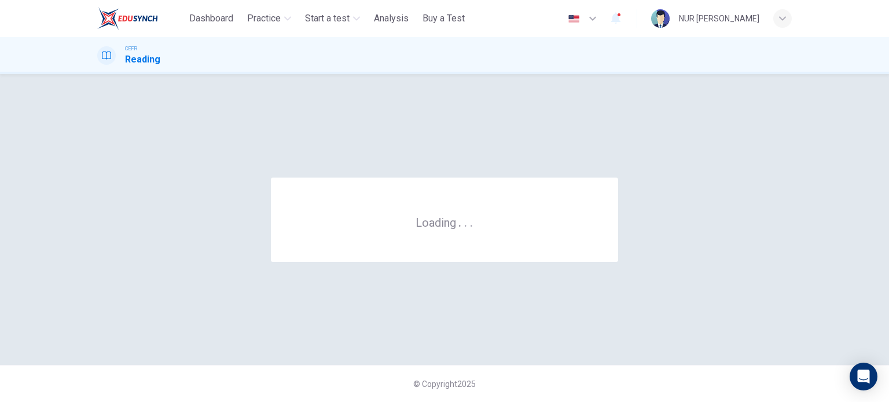
scroll to position [0, 0]
